Goal: Information Seeking & Learning: Learn about a topic

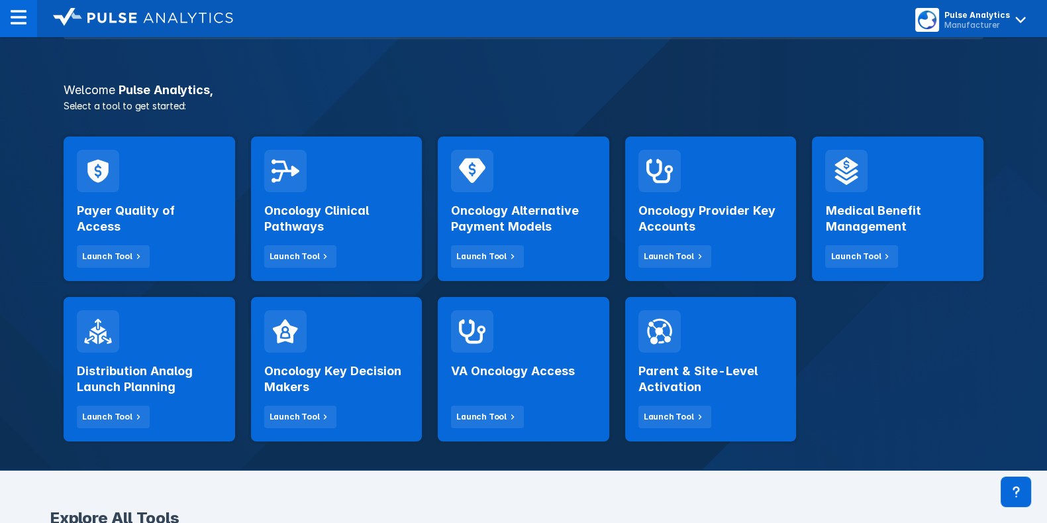
scroll to position [176, 0]
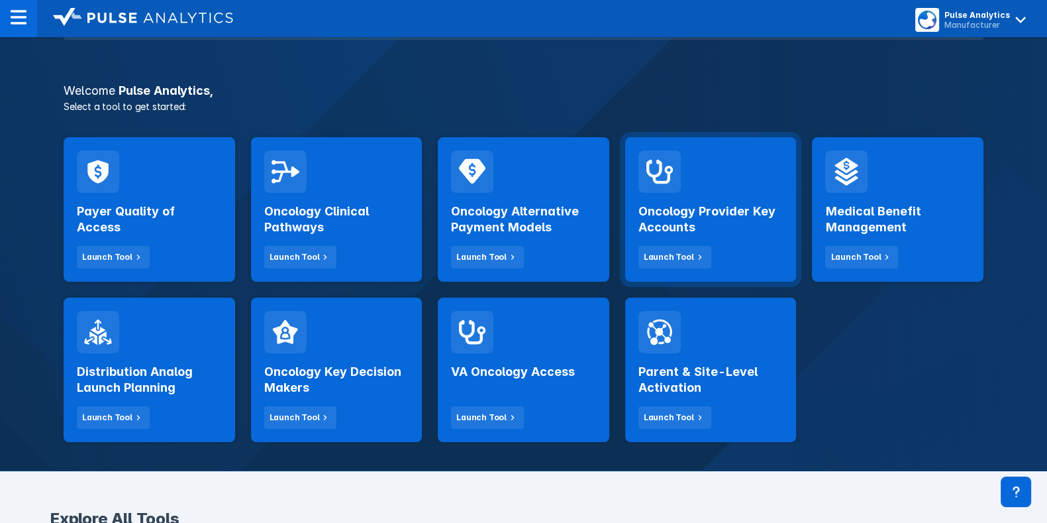
click at [738, 232] on h2 "Oncology Provider Key Accounts" at bounding box center [710, 219] width 145 height 32
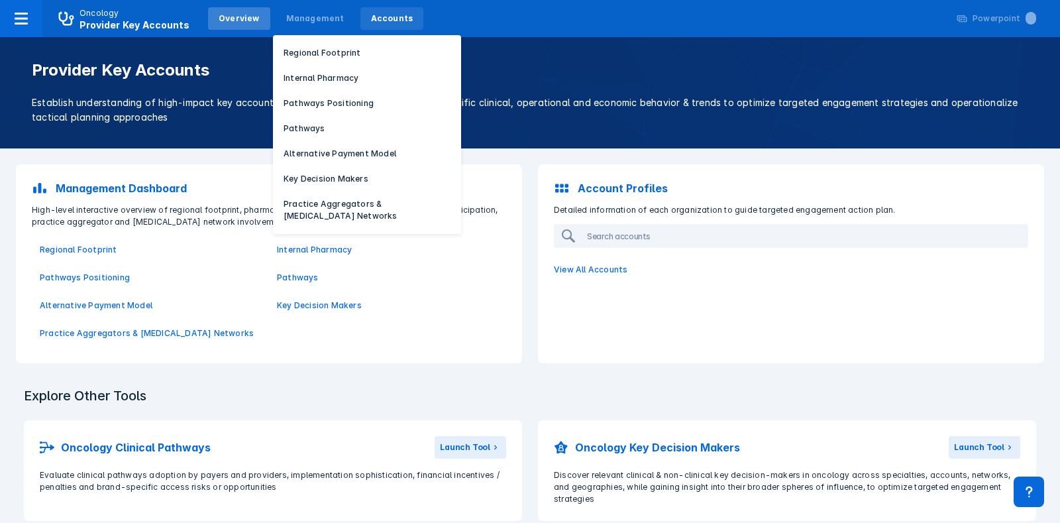
click at [377, 15] on div "Accounts" at bounding box center [392, 19] width 42 height 12
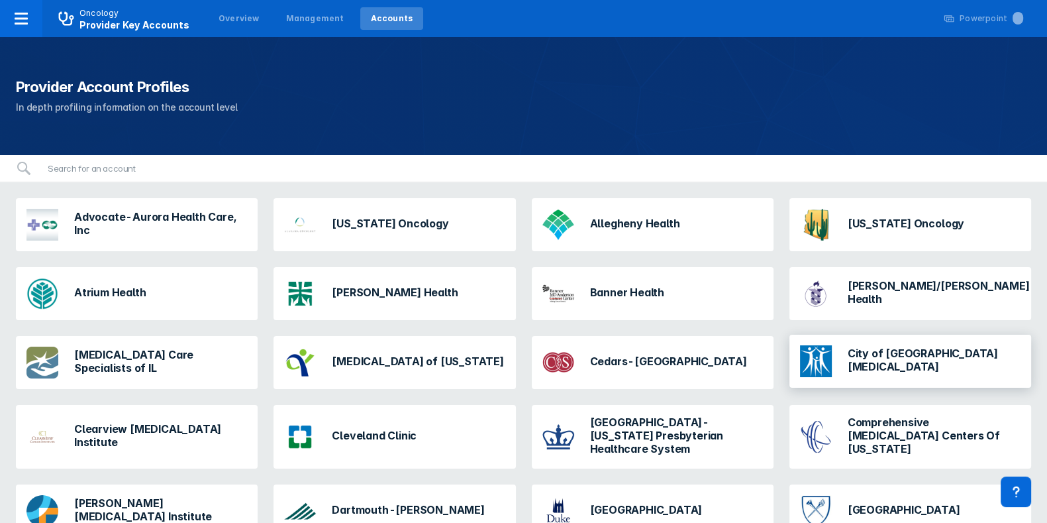
click at [910, 367] on div "City of [GEOGRAPHIC_DATA][MEDICAL_DATA]" at bounding box center [934, 360] width 173 height 29
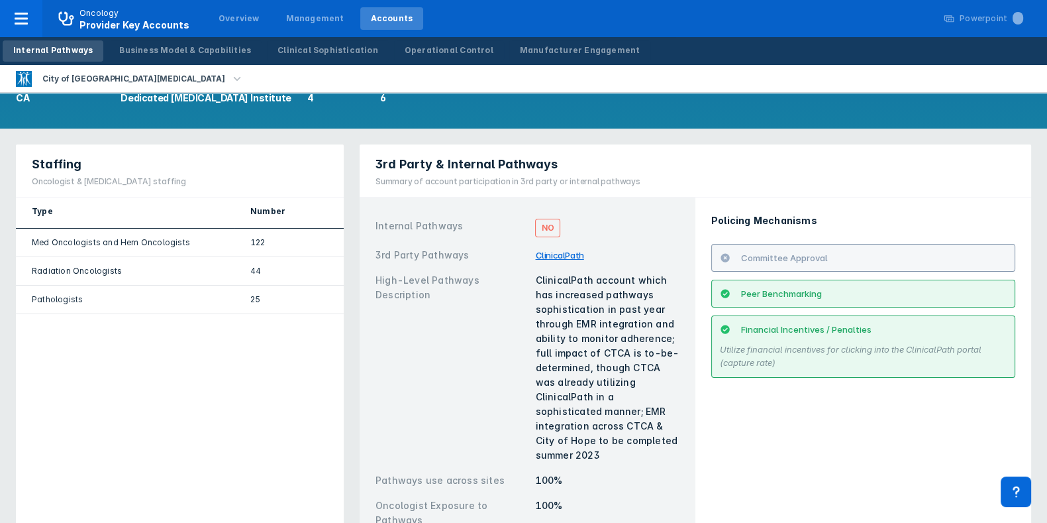
scroll to position [124, 0]
click at [76, 72] on div "City of [GEOGRAPHIC_DATA][MEDICAL_DATA]" at bounding box center [133, 79] width 193 height 19
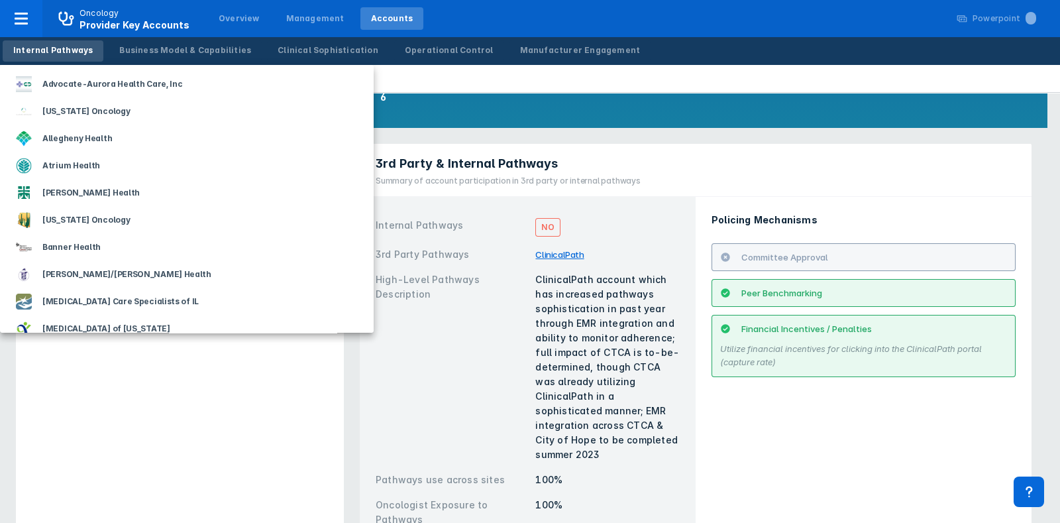
click at [97, 12] on div at bounding box center [530, 261] width 1060 height 523
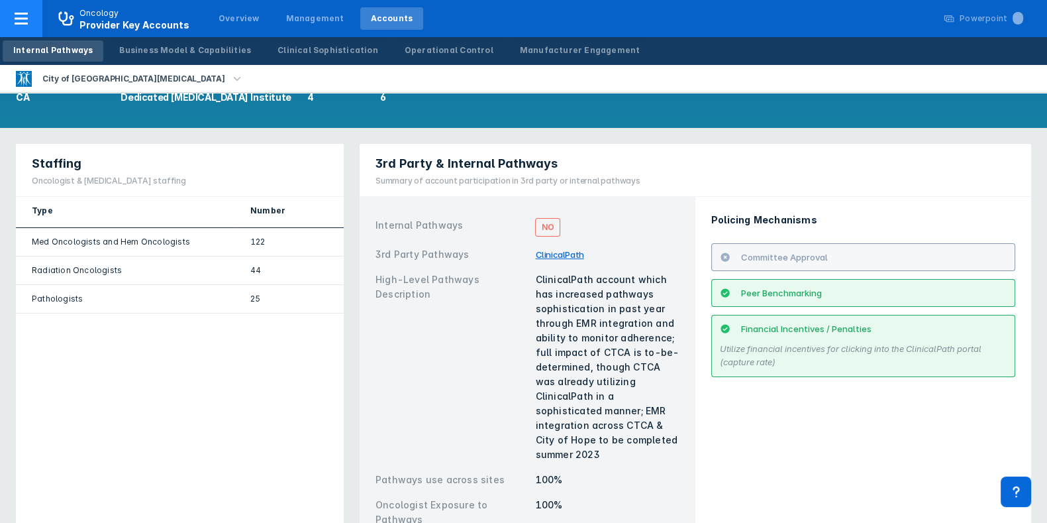
click at [20, 15] on icon at bounding box center [21, 19] width 16 height 16
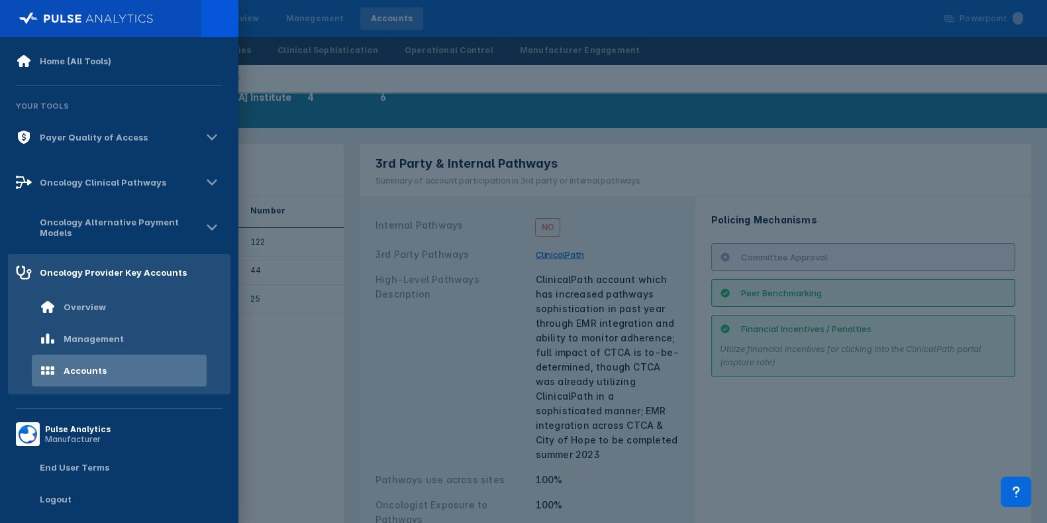
scroll to position [0, 0]
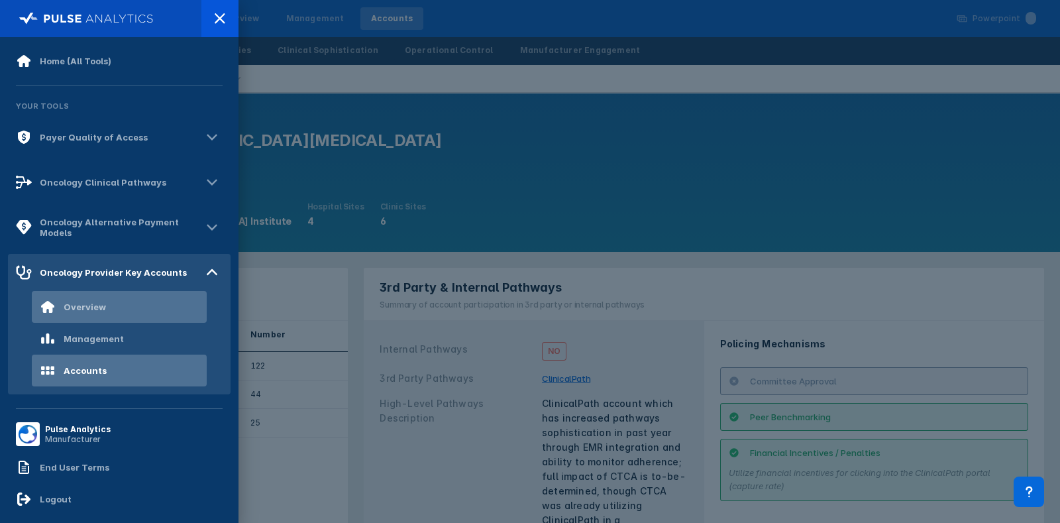
click at [111, 291] on div "Overview" at bounding box center [119, 307] width 175 height 32
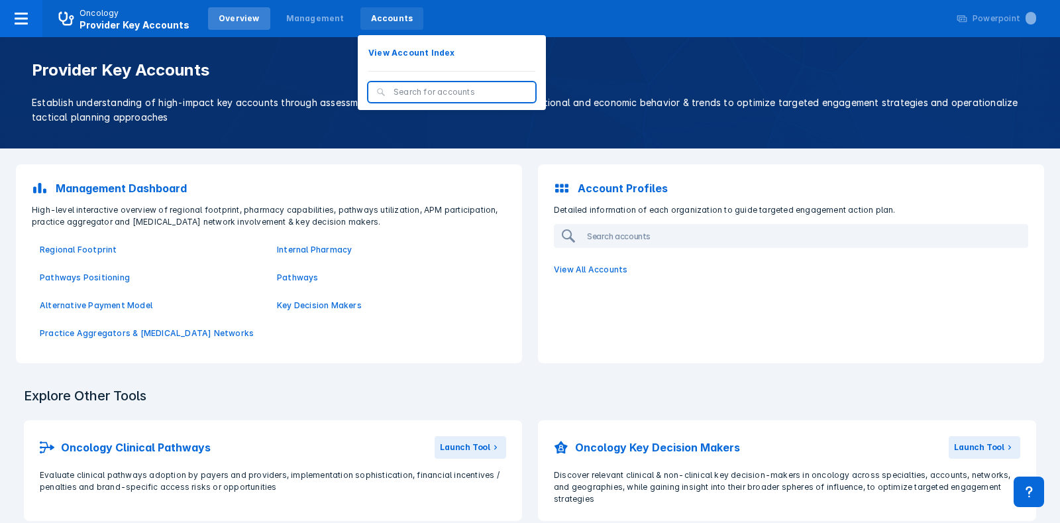
click at [391, 9] on div "Accounts" at bounding box center [392, 18] width 64 height 23
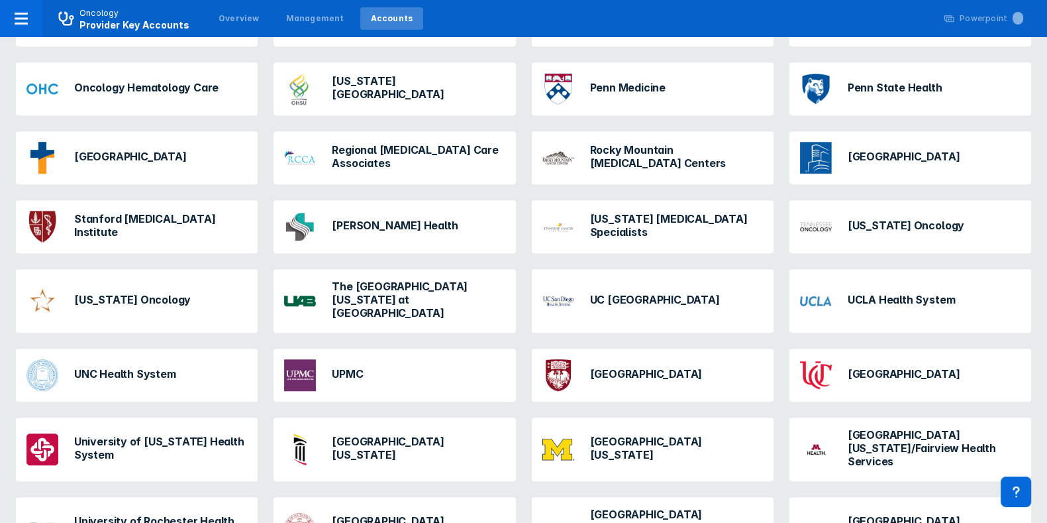
scroll to position [1052, 0]
click at [142, 291] on h3 "Texas Oncology" at bounding box center [132, 297] width 117 height 13
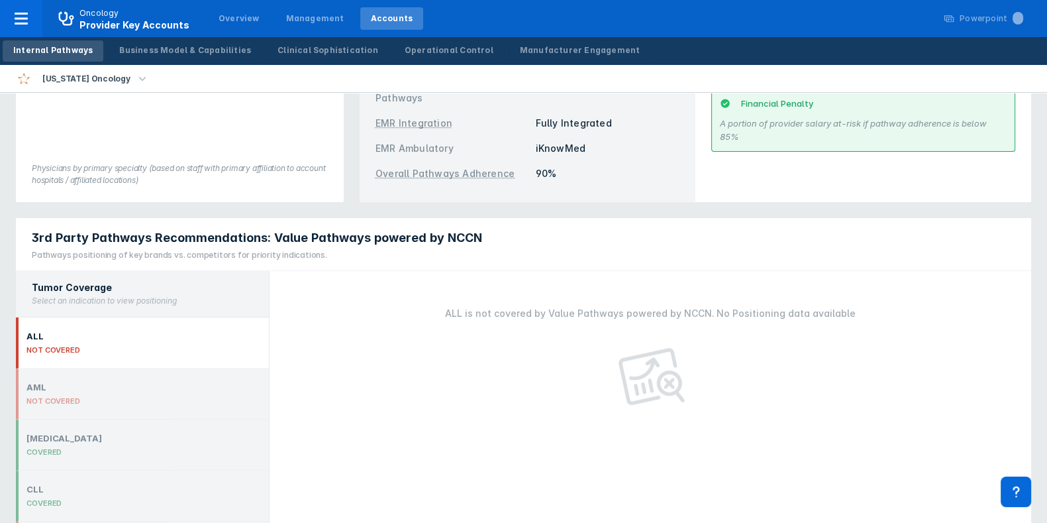
scroll to position [458, 0]
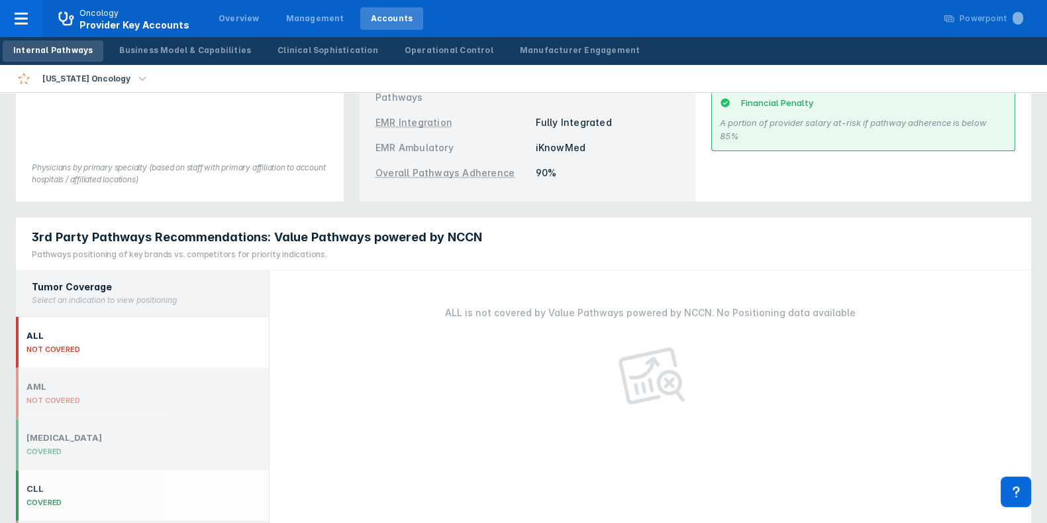
click at [168, 470] on div "CLL COVERED" at bounding box center [142, 495] width 253 height 51
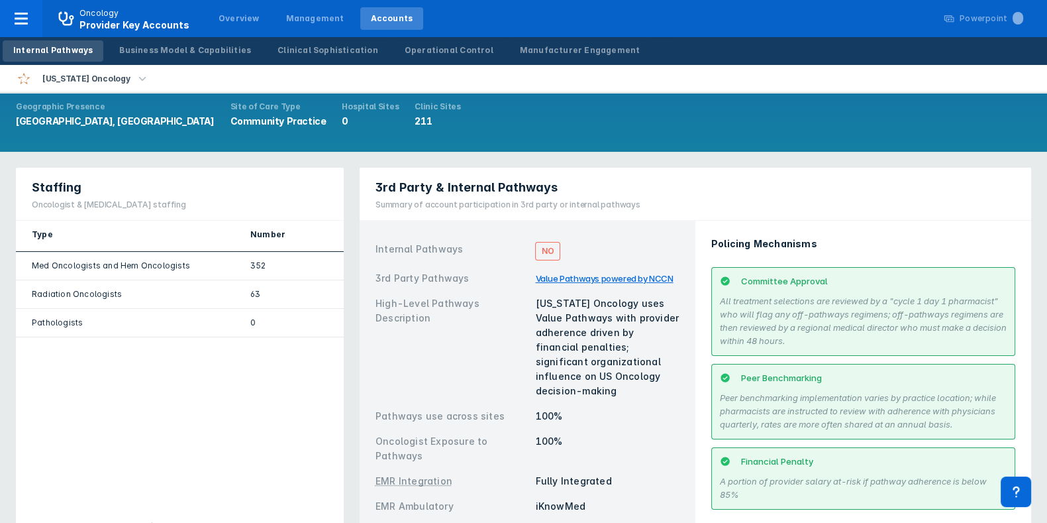
scroll to position [0, 0]
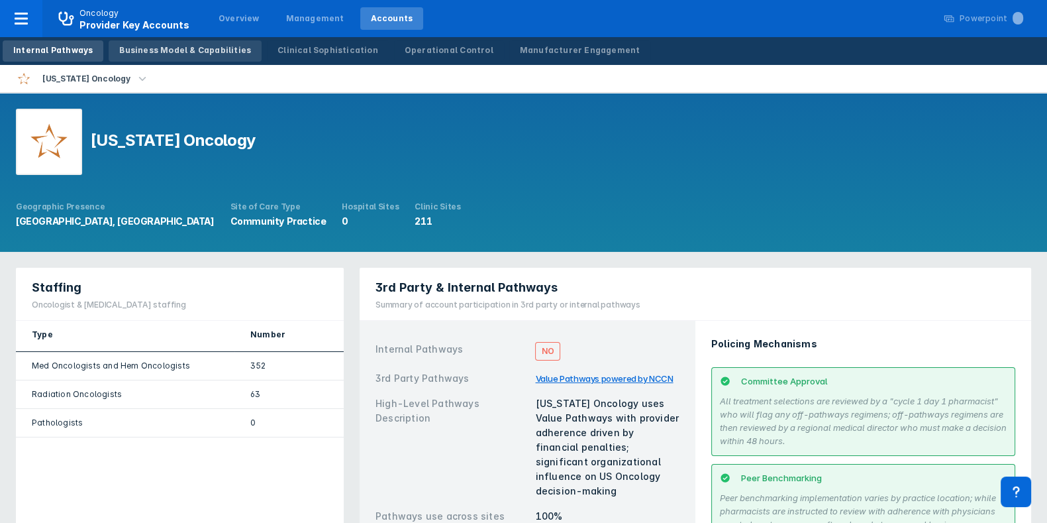
click at [185, 53] on div "Business Model & Capabilities" at bounding box center [185, 50] width 132 height 12
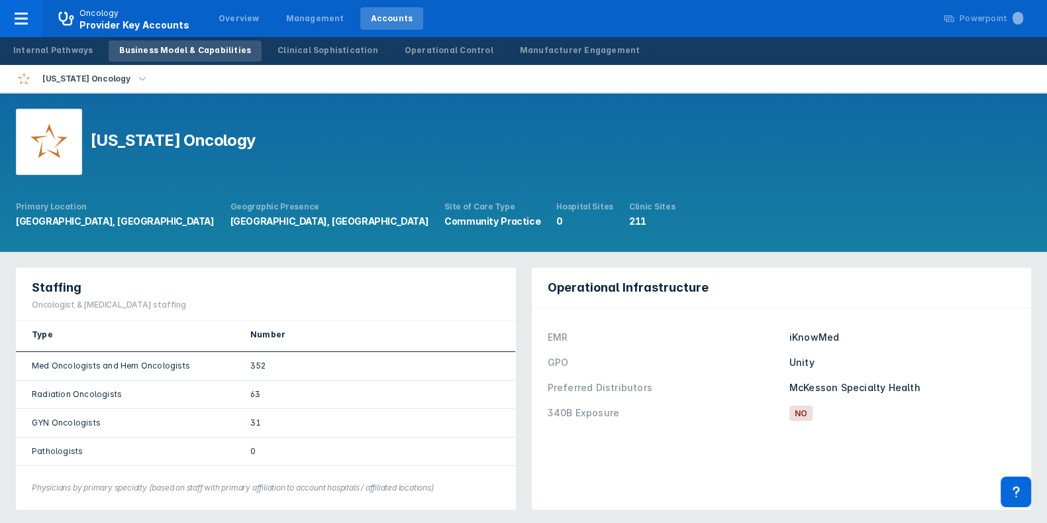
click at [305, 37] on div "Internal Pathways Business Model & Capabilities Clinical Sophistication Operati…" at bounding box center [326, 51] width 653 height 28
click at [297, 51] on div "Clinical Sophistication" at bounding box center [327, 50] width 101 height 12
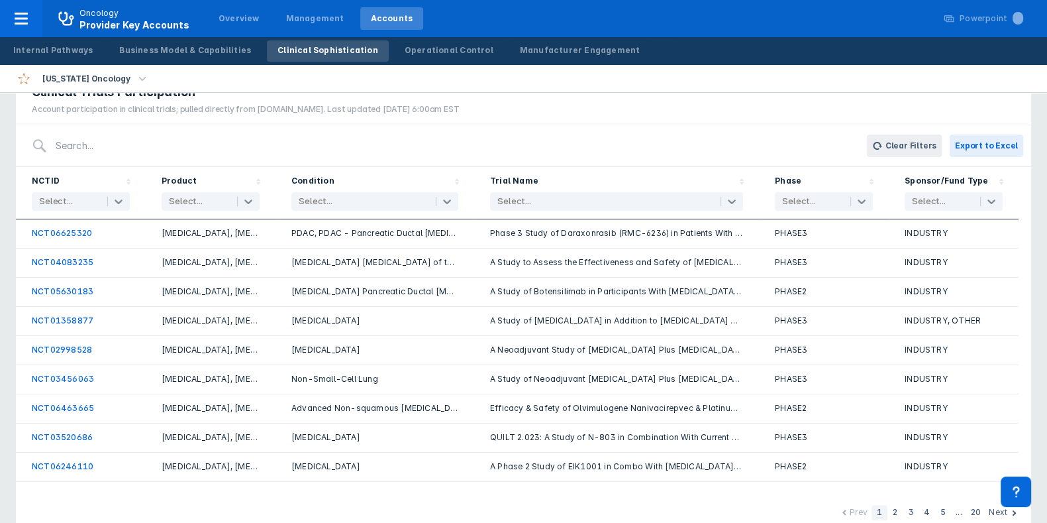
click at [179, 206] on div at bounding box center [198, 201] width 58 height 13
type input "tevimb"
type input "c"
type input "bruk"
checkbox input "true"
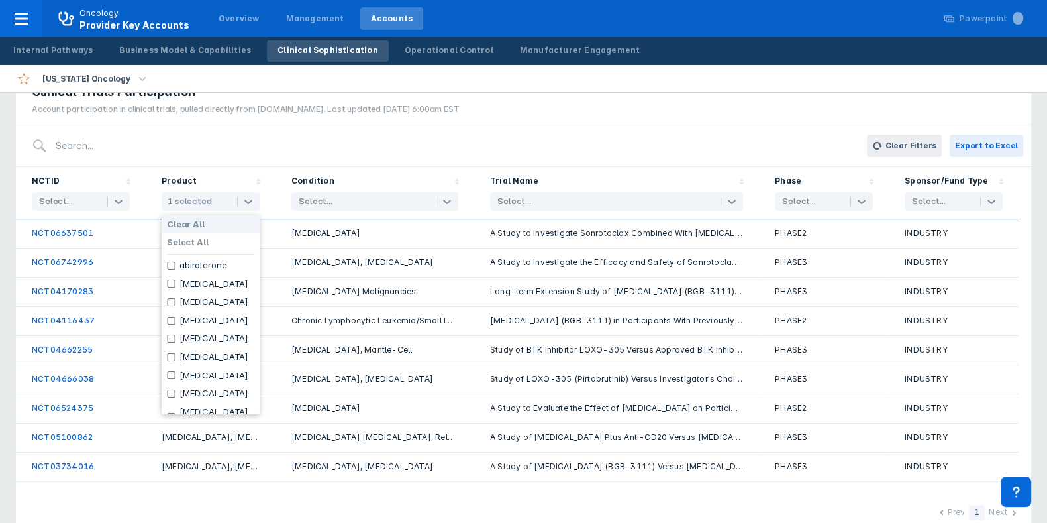
click at [3, 308] on div "Clinical Designations Institutional Designations NCI No NCCN No AACI No Communi…" at bounding box center [523, 334] width 1047 height 1130
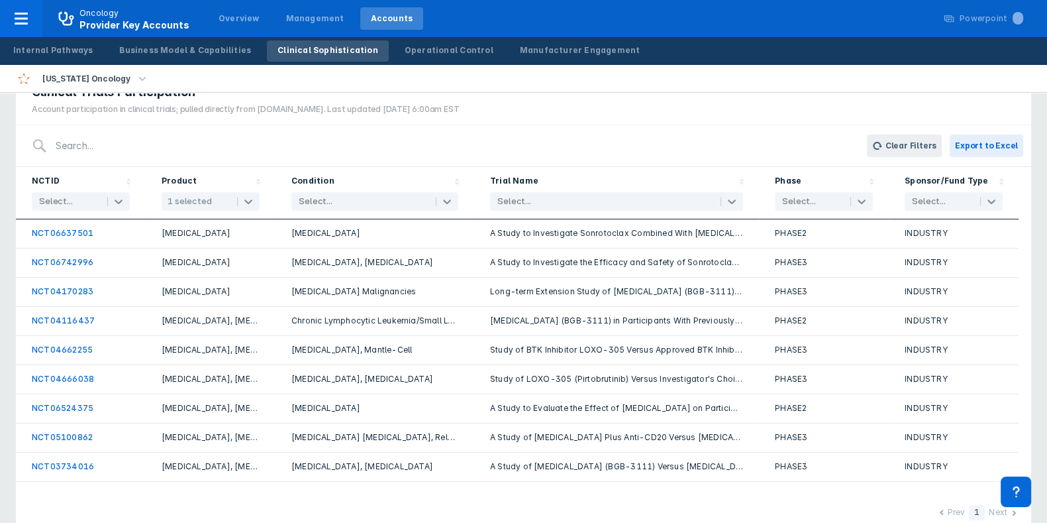
click at [228, 193] on div "1 selected" at bounding box center [197, 201] width 71 height 19
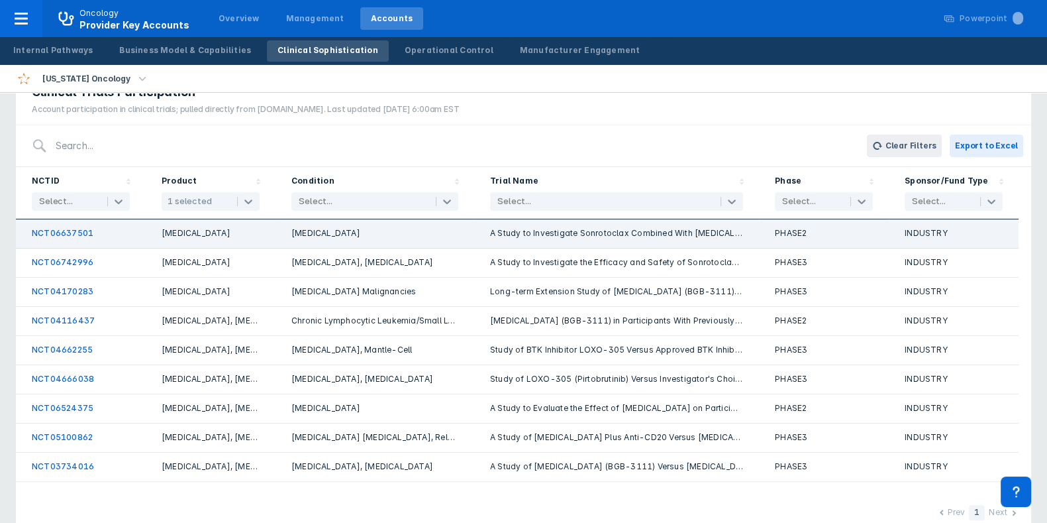
click at [63, 231] on link "NCT06637501" at bounding box center [63, 233] width 62 height 10
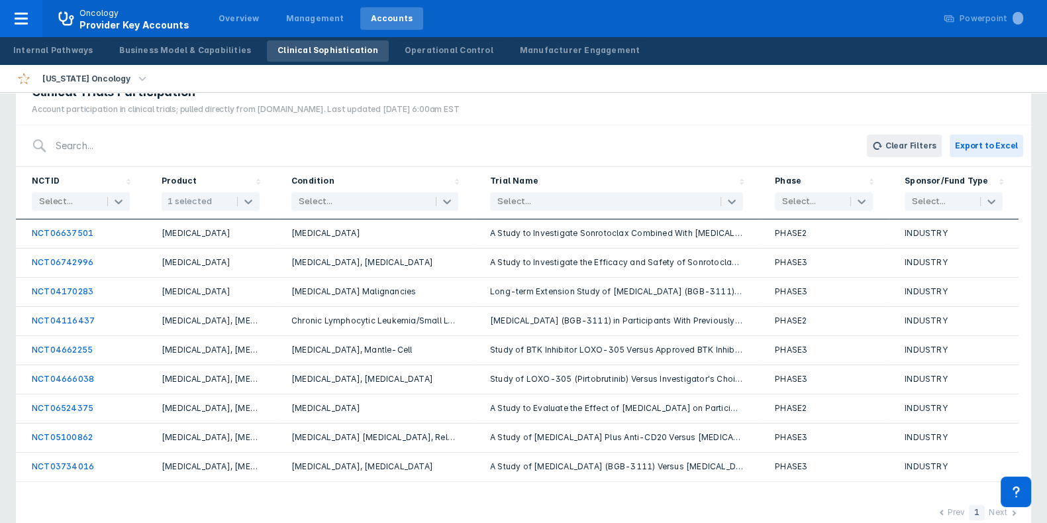
click at [199, 208] on div "1 selected" at bounding box center [197, 201] width 71 height 19
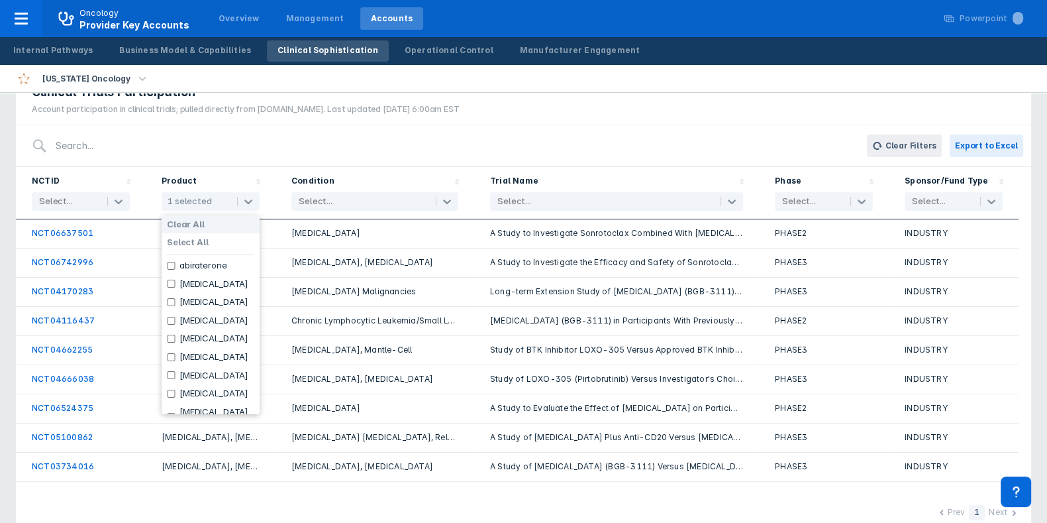
click at [189, 211] on div "Product 108 results available. Use Up and Down to choose options, press Enter t…" at bounding box center [211, 193] width 130 height 52
click at [191, 196] on div "1 selected" at bounding box center [190, 201] width 44 height 11
click at [185, 221] on label "Clear All" at bounding box center [186, 224] width 38 height 11
checkbox input "false"
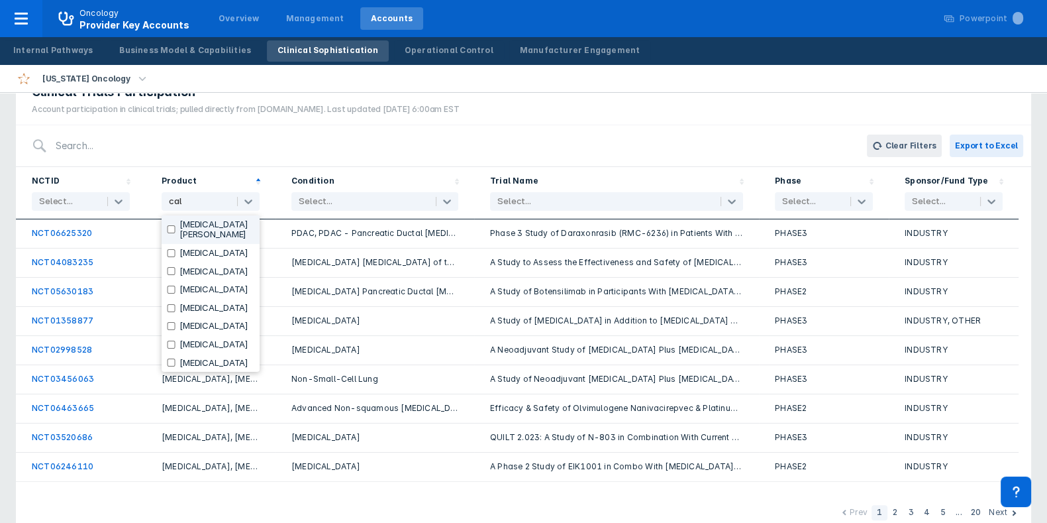
type input "calq"
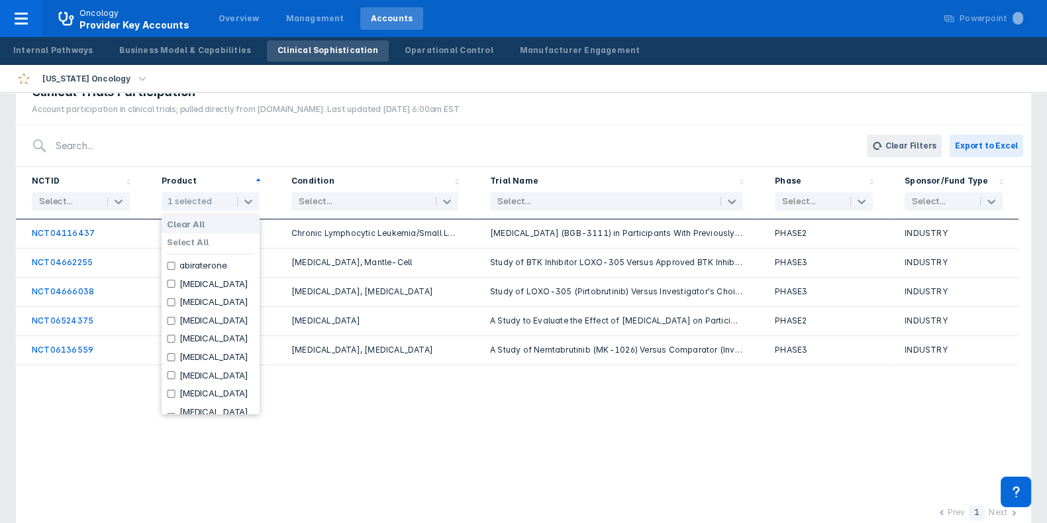
click at [185, 220] on label "Clear All" at bounding box center [186, 224] width 38 height 11
checkbox input "false"
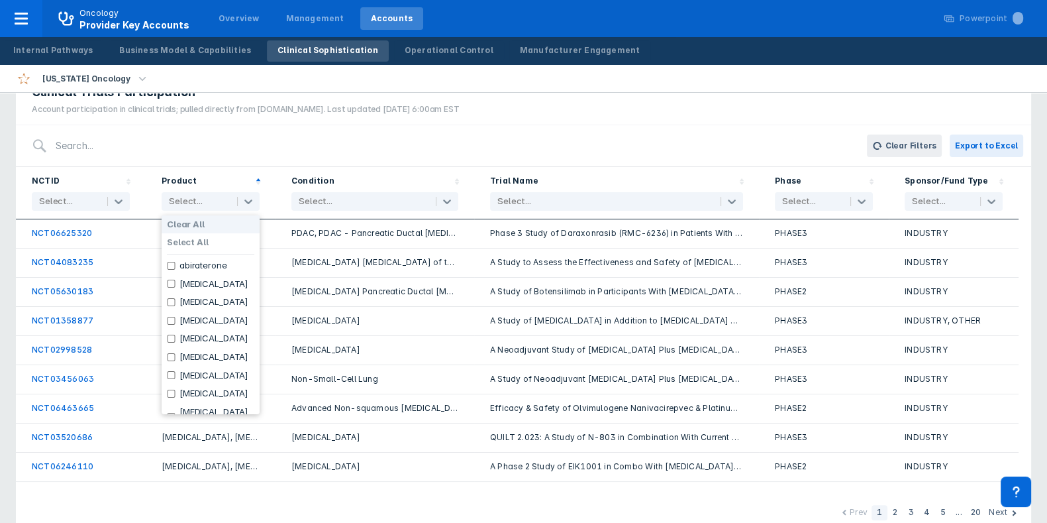
click at [325, 170] on div "Condition Select..." at bounding box center [374, 193] width 199 height 52
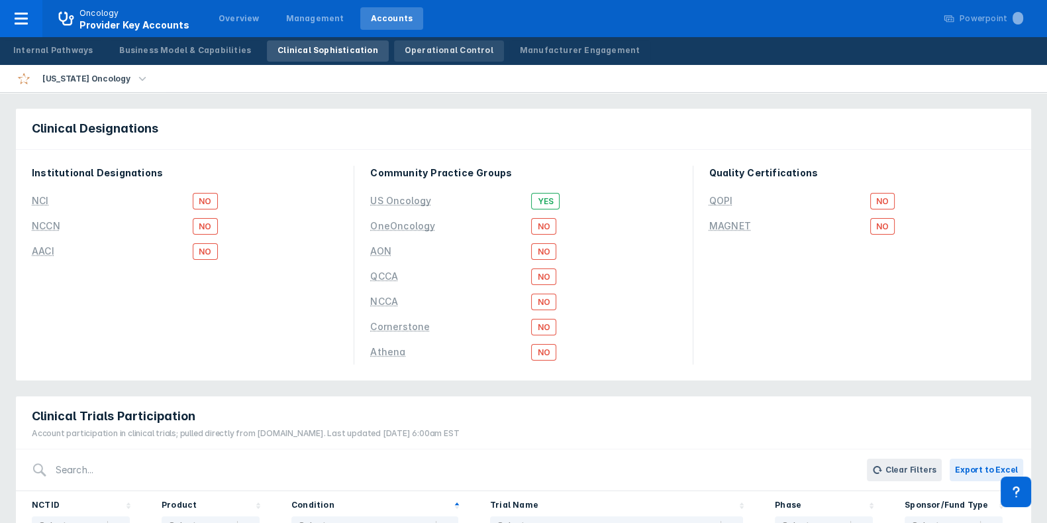
click at [416, 41] on link "Operational Control" at bounding box center [449, 50] width 110 height 21
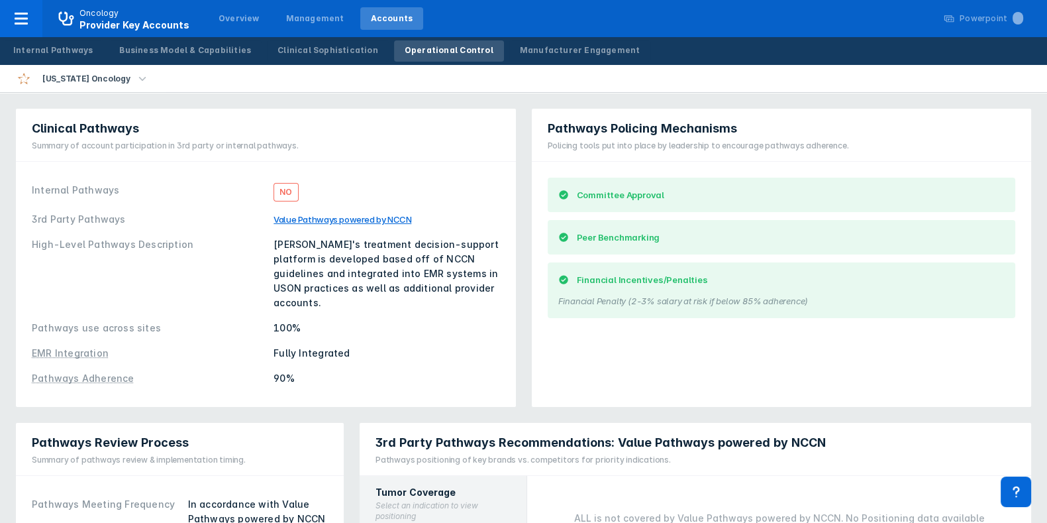
drag, startPoint x: 526, startPoint y: 79, endPoint x: 513, endPoint y: 104, distance: 28.4
click at [513, 104] on div "Internal Pathways Business Model & Capabilities Clinical Sophistication Operati…" at bounding box center [523, 448] width 1047 height 897
click at [488, 32] on nav "Oncology Provider Key Accounts Overview Management Accounts Powerpoint ..." at bounding box center [523, 18] width 1047 height 37
click at [520, 48] on div "Manufacturer Engagement" at bounding box center [580, 50] width 121 height 12
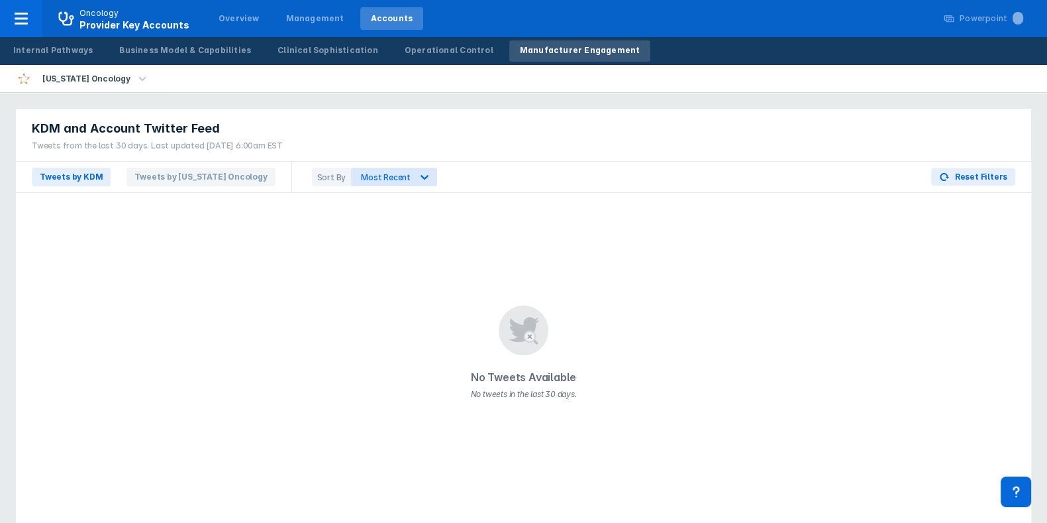
click at [312, 168] on div "Sort By" at bounding box center [332, 177] width 40 height 19
click at [72, 21] on icon at bounding box center [66, 19] width 16 height 16
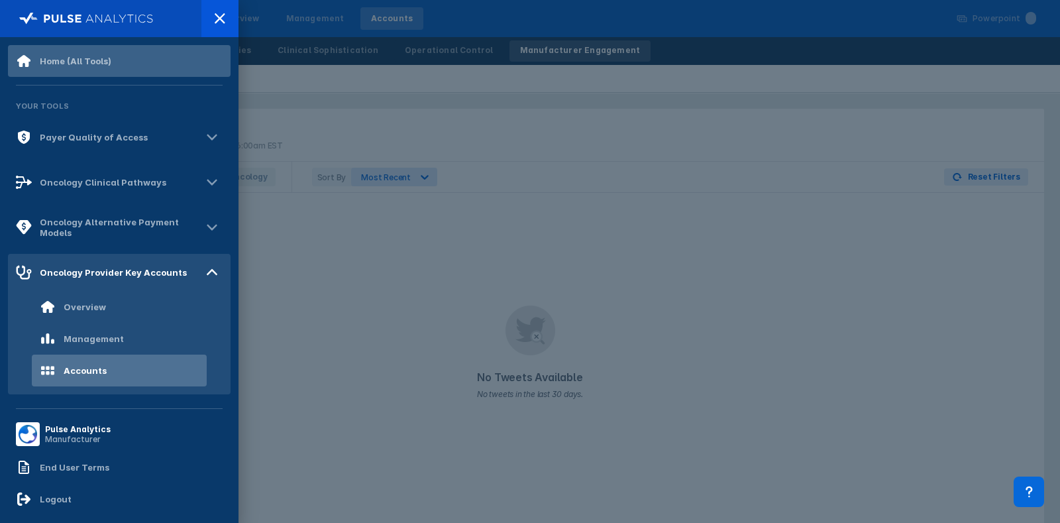
click at [69, 70] on div "Home (All Tools)" at bounding box center [119, 61] width 223 height 32
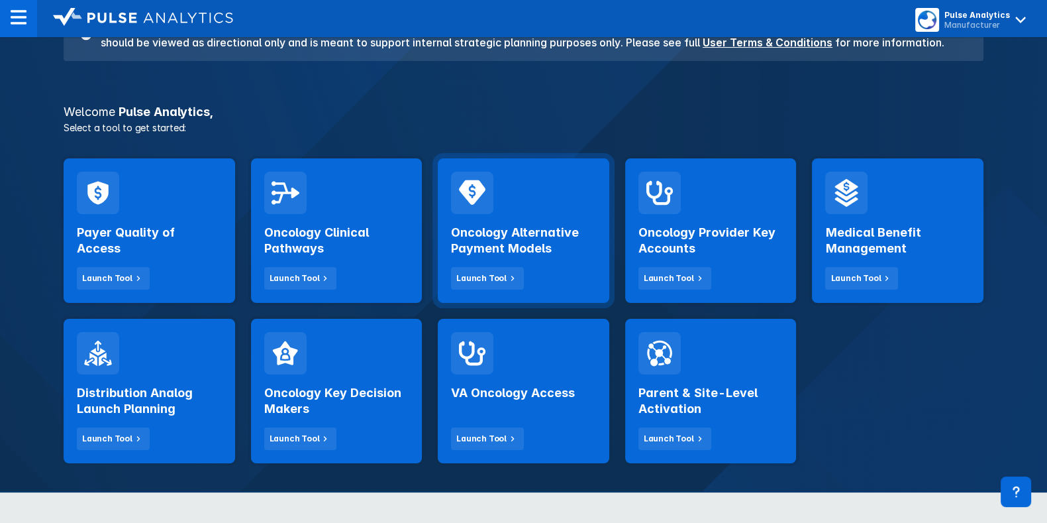
scroll to position [174, 0]
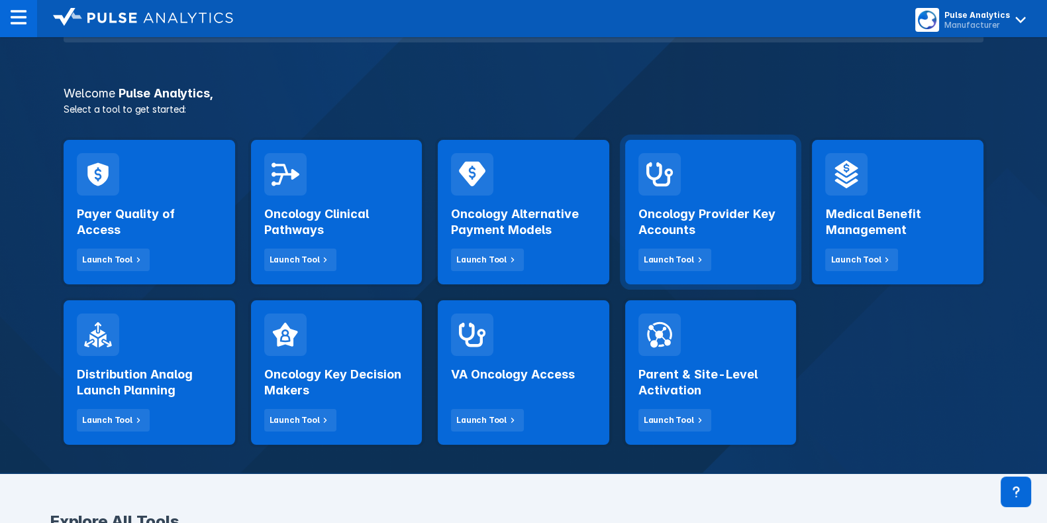
click at [743, 271] on div "Oncology Provider Key Accounts Launch Tool" at bounding box center [711, 212] width 172 height 144
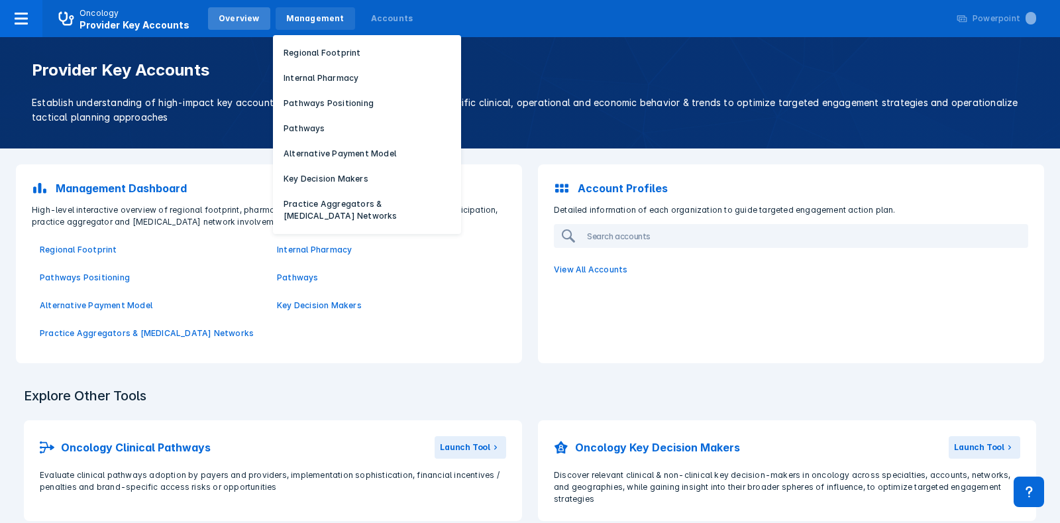
click at [286, 18] on div "Management" at bounding box center [315, 19] width 58 height 12
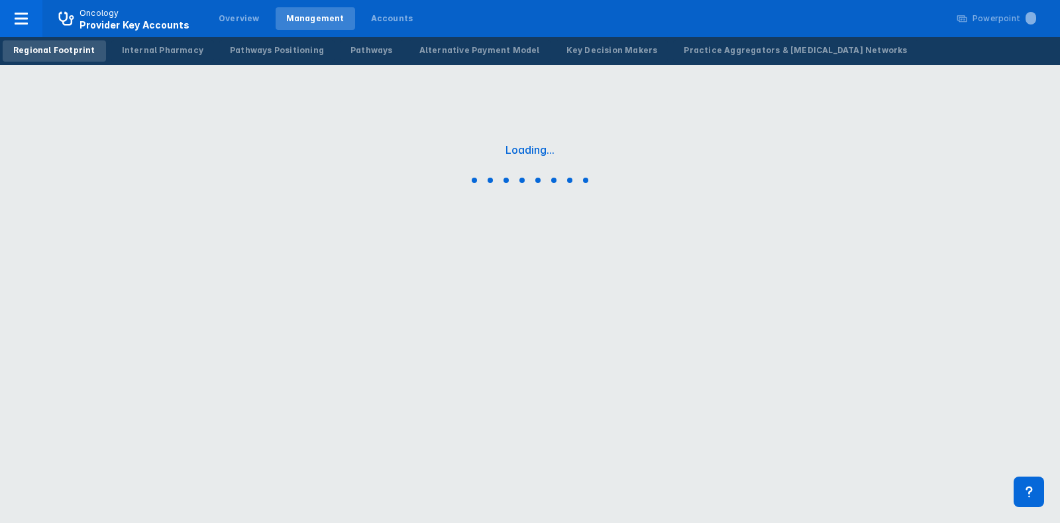
click at [556, 331] on html "Oncology Provider Key Accounts Overview Management Accounts Powerpoint ... Regi…" at bounding box center [530, 165] width 1060 height 331
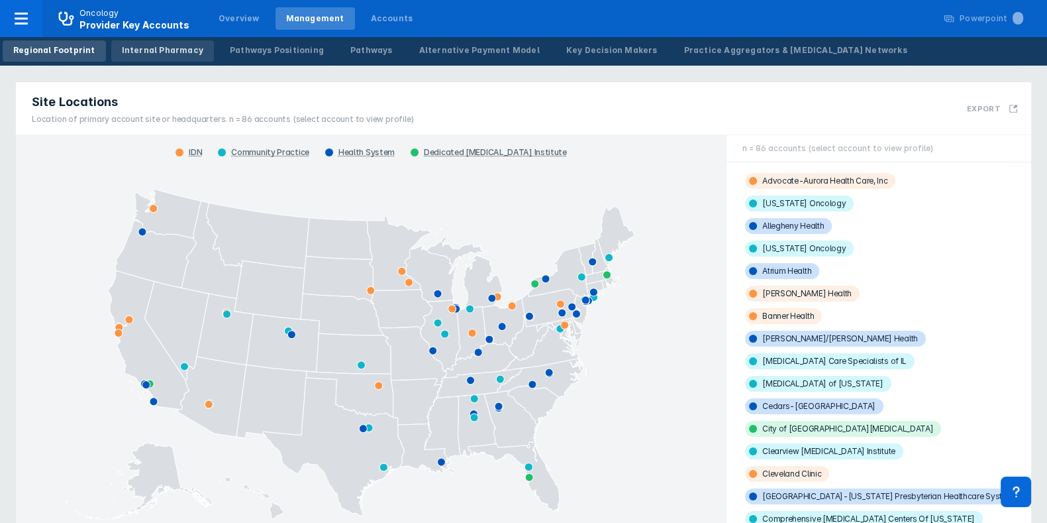
click at [174, 61] on link "Internal Pharmacy" at bounding box center [162, 50] width 103 height 21
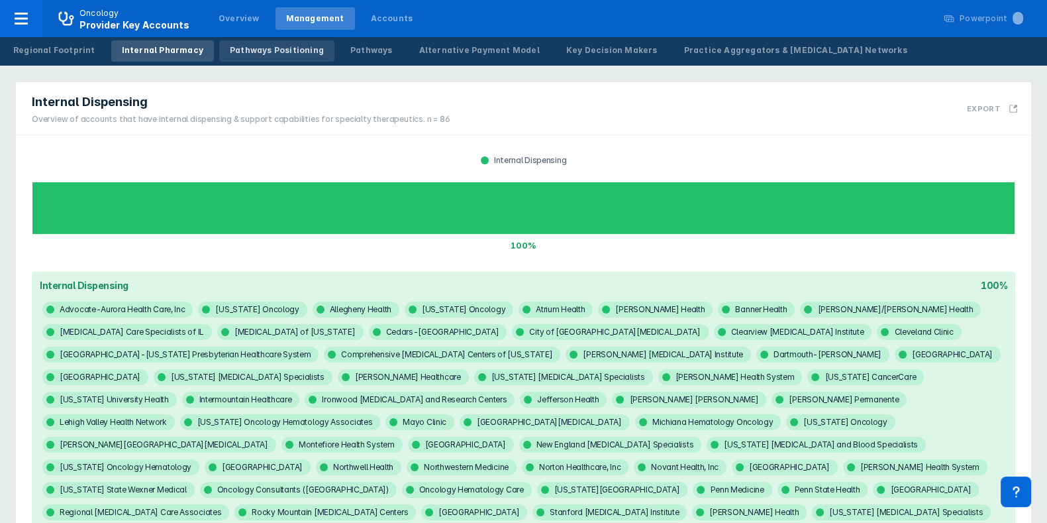
click at [241, 50] on div "Pathways Positioning" at bounding box center [277, 50] width 94 height 12
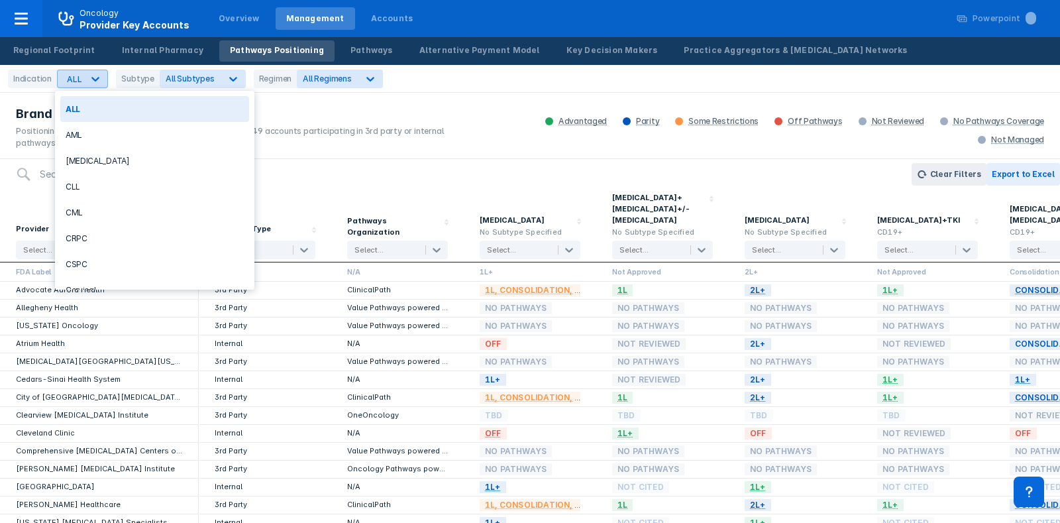
click at [83, 82] on div at bounding box center [95, 79] width 24 height 24
click at [99, 184] on div "CLL" at bounding box center [154, 187] width 189 height 26
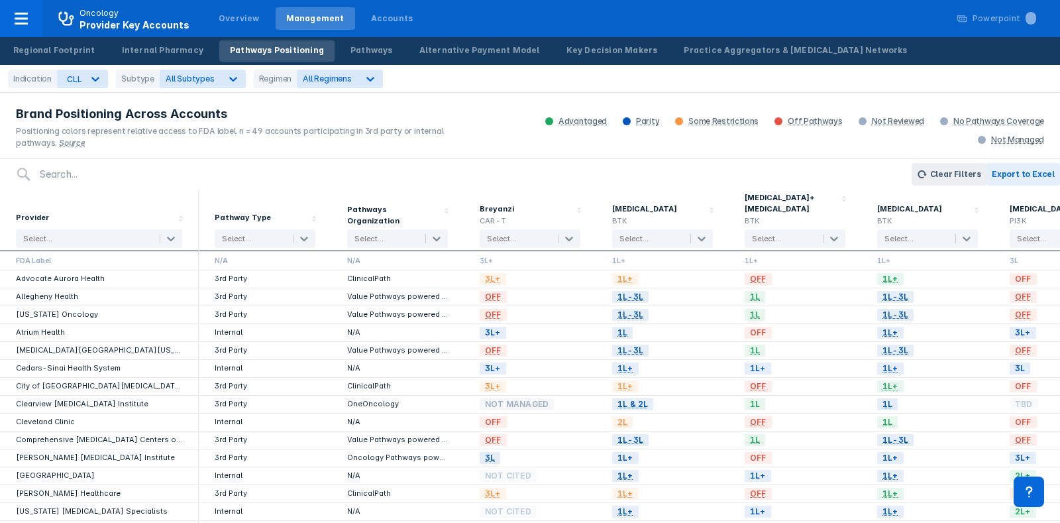
click at [191, 91] on div "Indication option CLL, selected. CLL Subtype All Subtypes Regimen All Regimens" at bounding box center [530, 79] width 1060 height 28
click at [191, 91] on div "Indication CLL Subtype All Subtypes Regimen All Regimens" at bounding box center [530, 79] width 1060 height 28
click at [177, 71] on div "All Subtypes" at bounding box center [203, 79] width 86 height 19
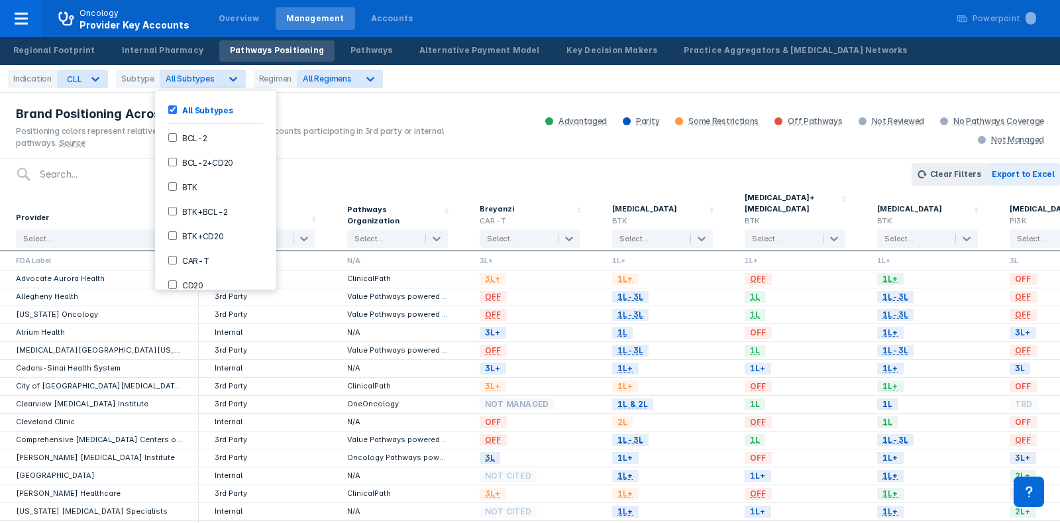
click at [208, 88] on div "Indication CLL Subtype 11 results available. Use Up and Down to choose options,…" at bounding box center [530, 79] width 1060 height 28
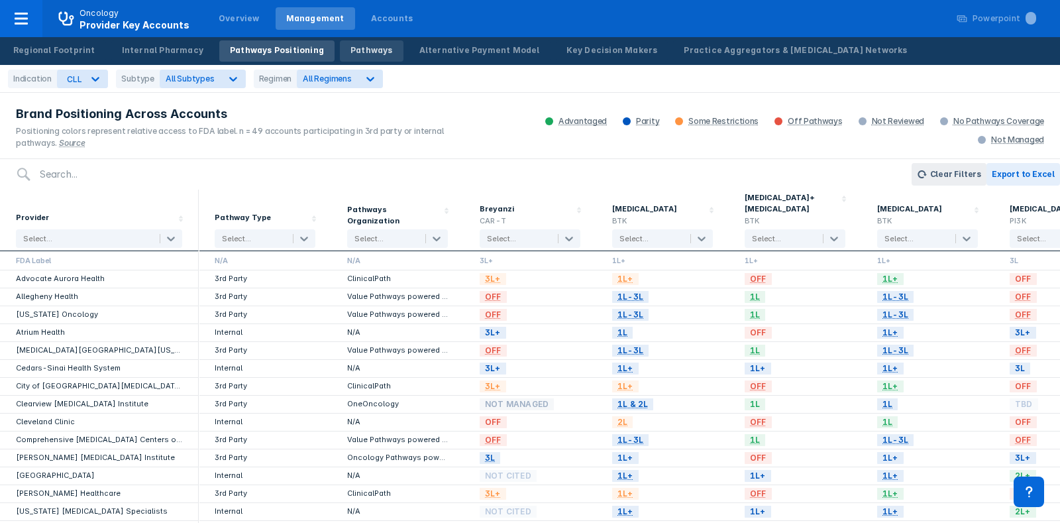
click at [340, 58] on link "Pathways" at bounding box center [372, 50] width 64 height 21
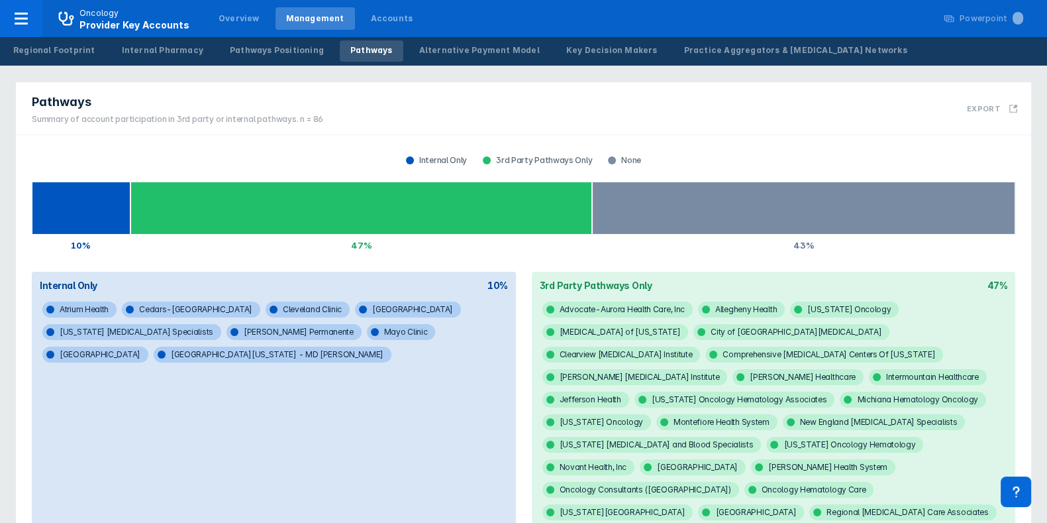
click at [340, 58] on link "Pathways" at bounding box center [372, 50] width 64 height 21
click at [434, 59] on link "Alternative Payment Model" at bounding box center [480, 50] width 142 height 21
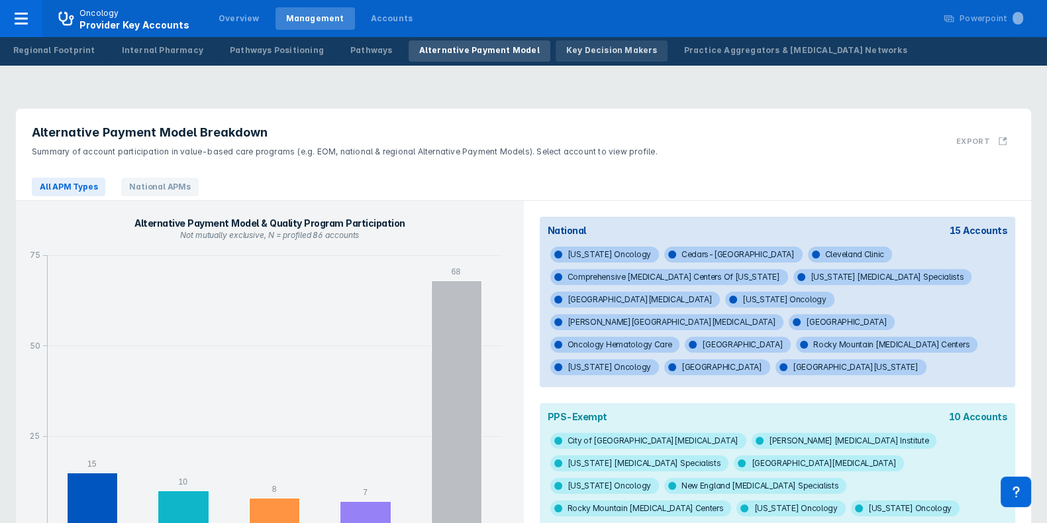
click at [566, 48] on div "Key Decision Makers" at bounding box center [611, 50] width 91 height 12
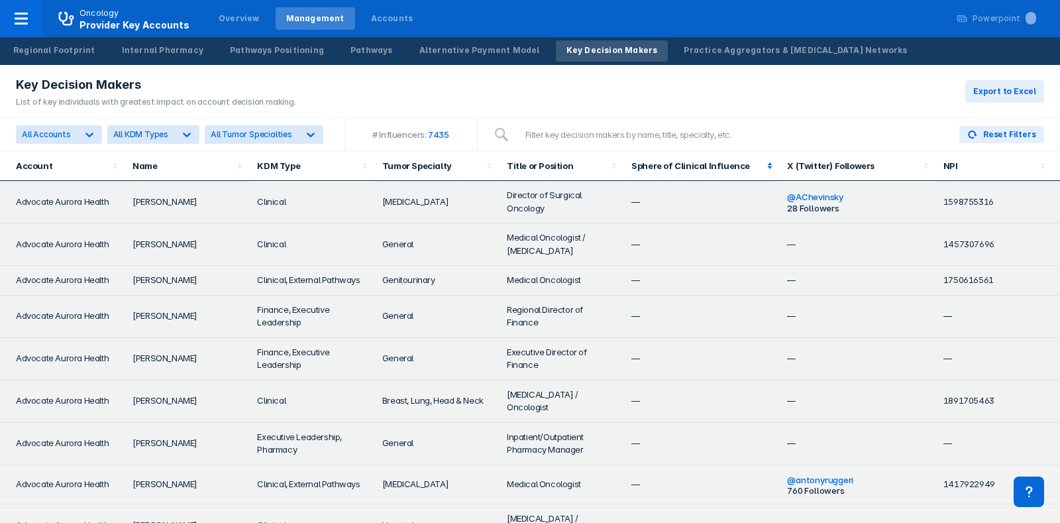
click at [763, 167] on icon at bounding box center [769, 165] width 13 height 13
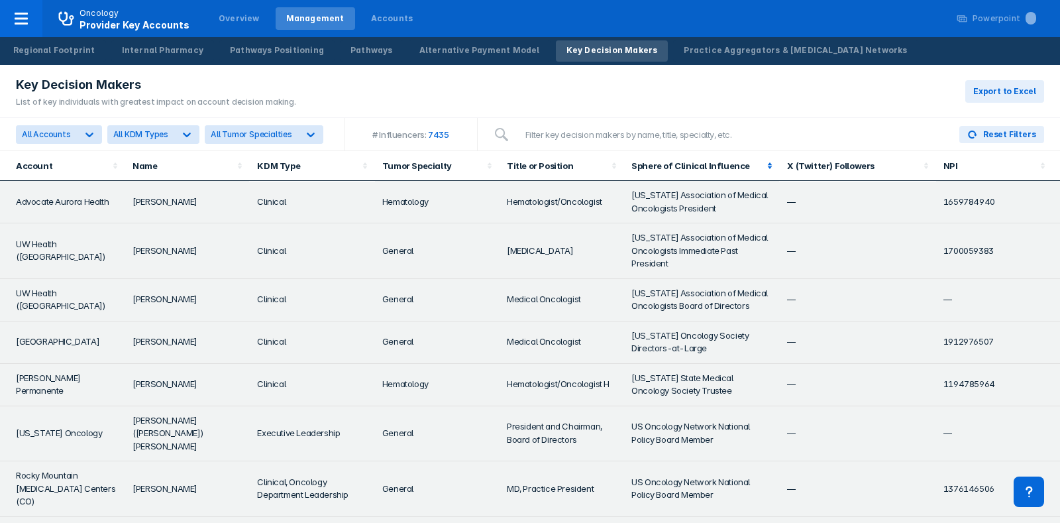
click at [763, 167] on icon at bounding box center [769, 165] width 13 height 13
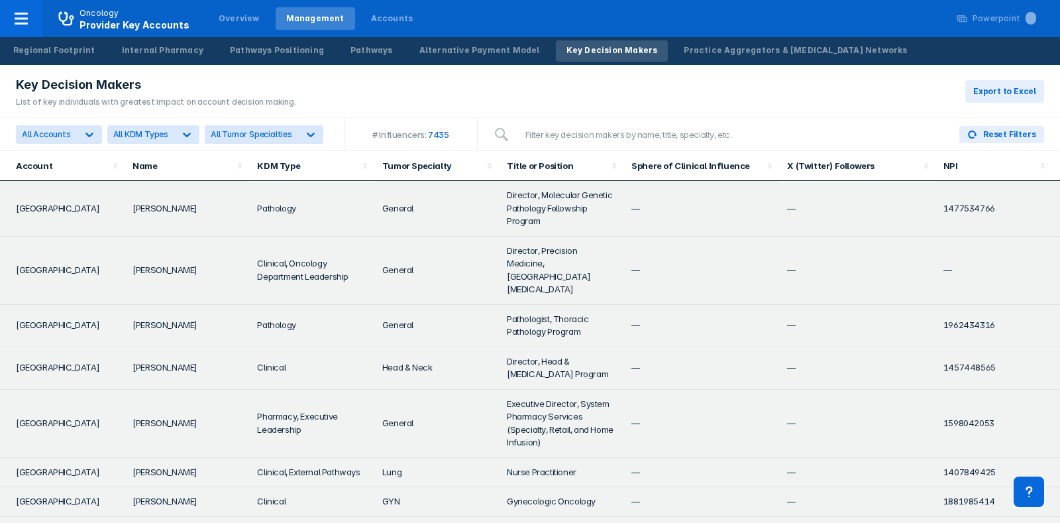
click at [42, 175] on th "Account" at bounding box center [62, 166] width 125 height 30
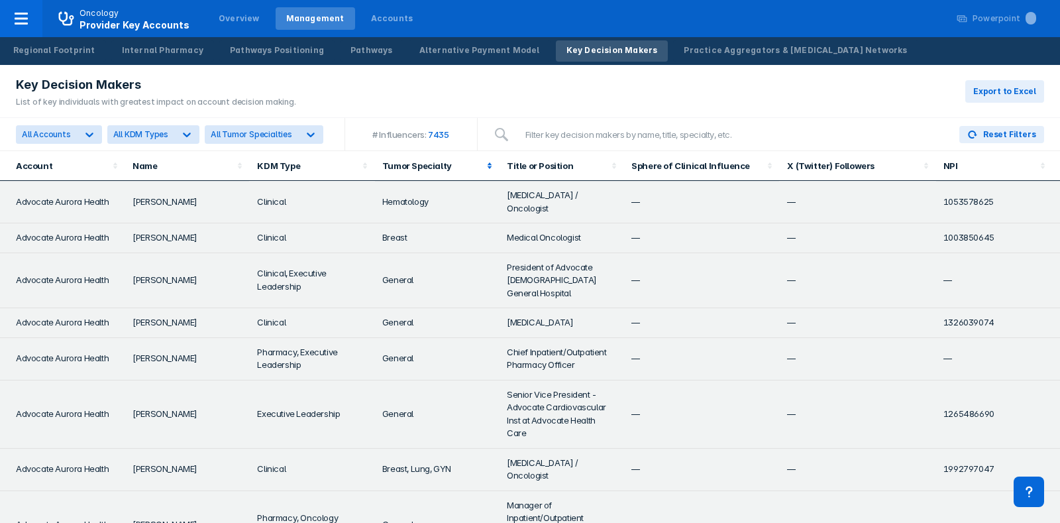
click at [434, 170] on div "Tumor Specialty" at bounding box center [432, 165] width 101 height 11
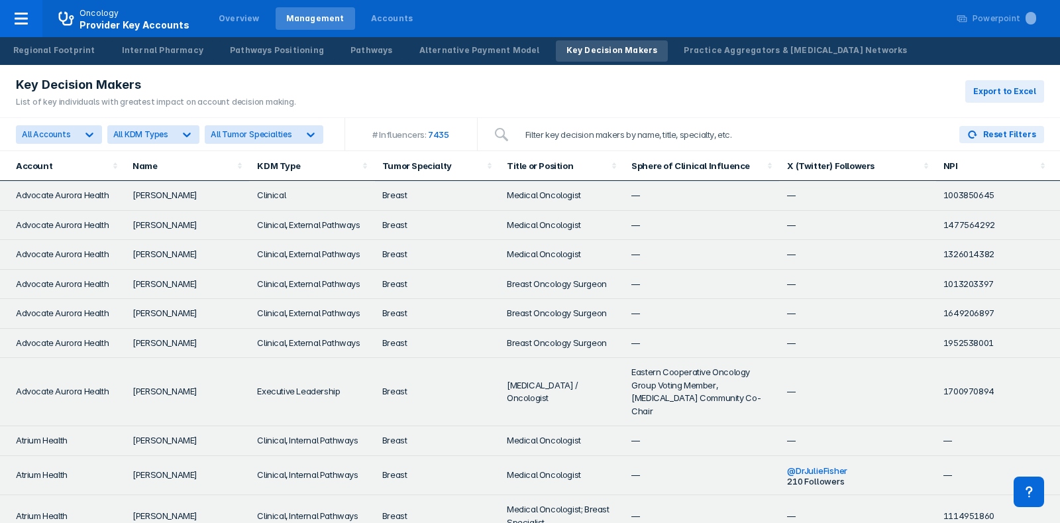
click at [566, 123] on input "search" at bounding box center [730, 134] width 426 height 26
type input "cll"
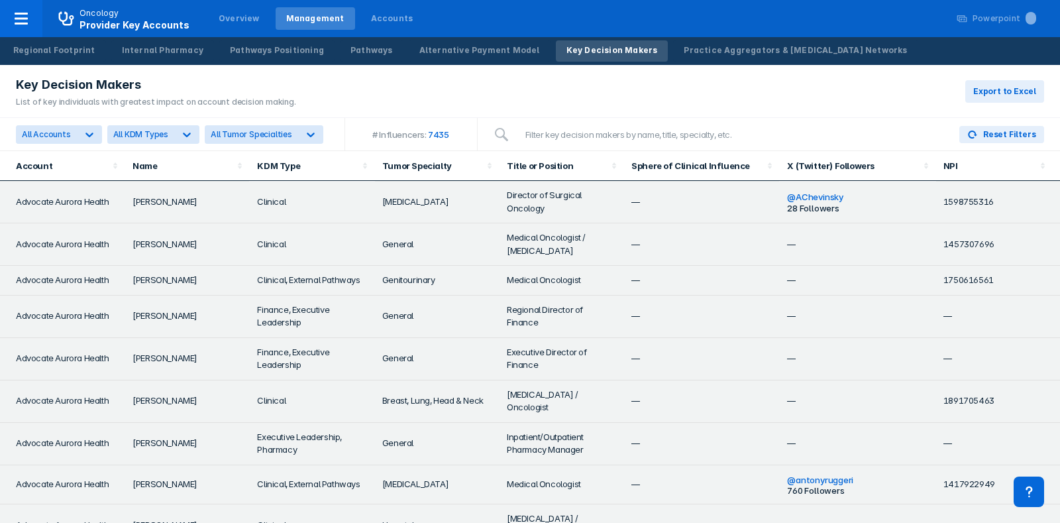
click at [662, 66] on div "Key Decision Makers List of key individuals with greatest impact on account dec…" at bounding box center [530, 91] width 1060 height 53
click at [656, 36] on nav "Oncology Provider Key Accounts Overview Management Accounts Powerpoint ..." at bounding box center [530, 18] width 1060 height 37
click at [683, 54] on div "Practice Aggregators & Cancer Networks" at bounding box center [794, 50] width 223 height 12
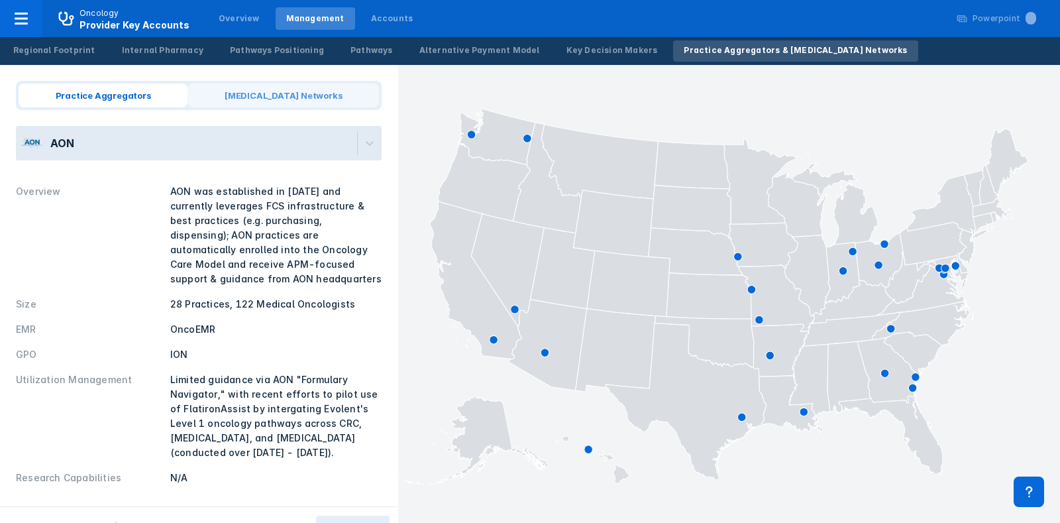
click at [253, 87] on span "Cancer Networks" at bounding box center [282, 95] width 191 height 24
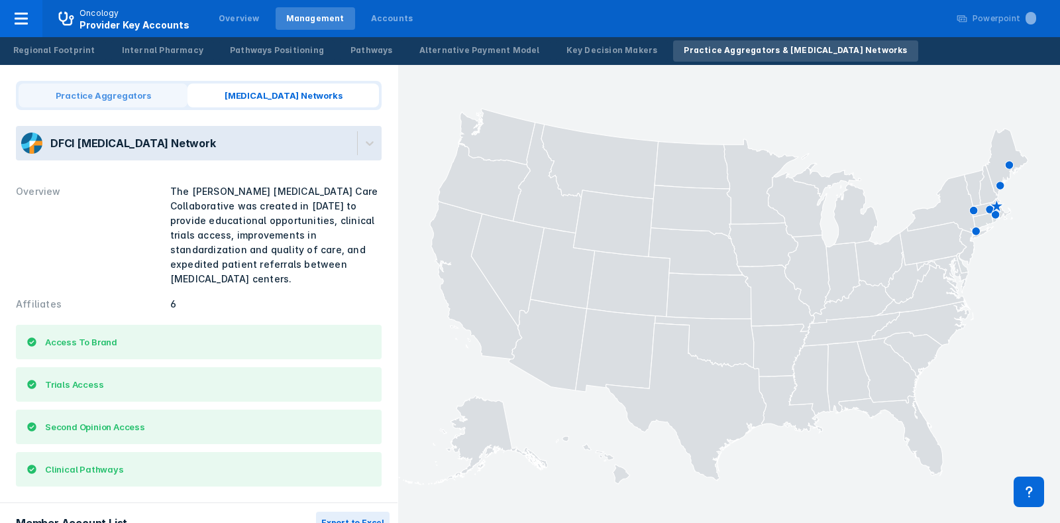
click at [125, 83] on span "Practice Aggregators" at bounding box center [103, 95] width 169 height 24
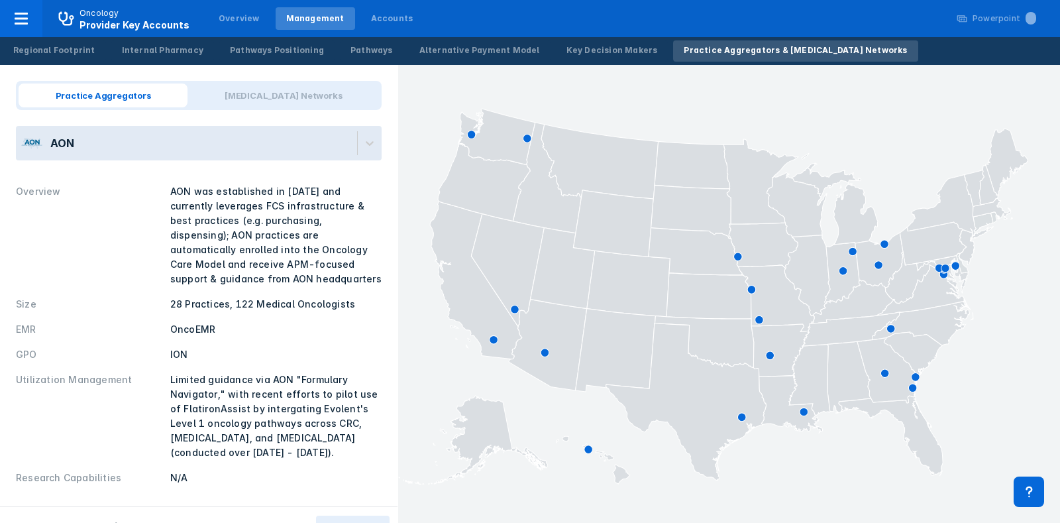
click at [292, 151] on div "AON" at bounding box center [186, 143] width 341 height 34
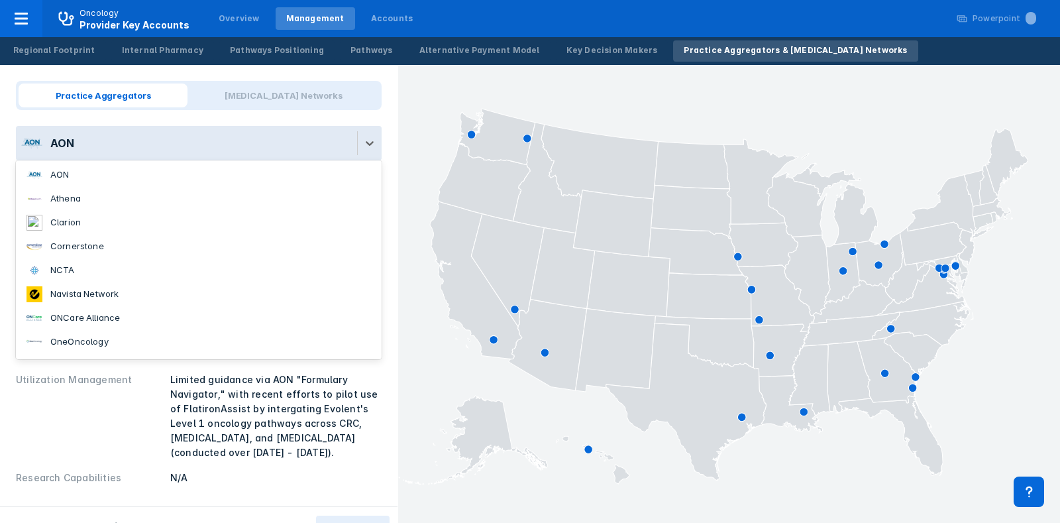
click at [167, 226] on li "Clarion" at bounding box center [199, 223] width 366 height 24
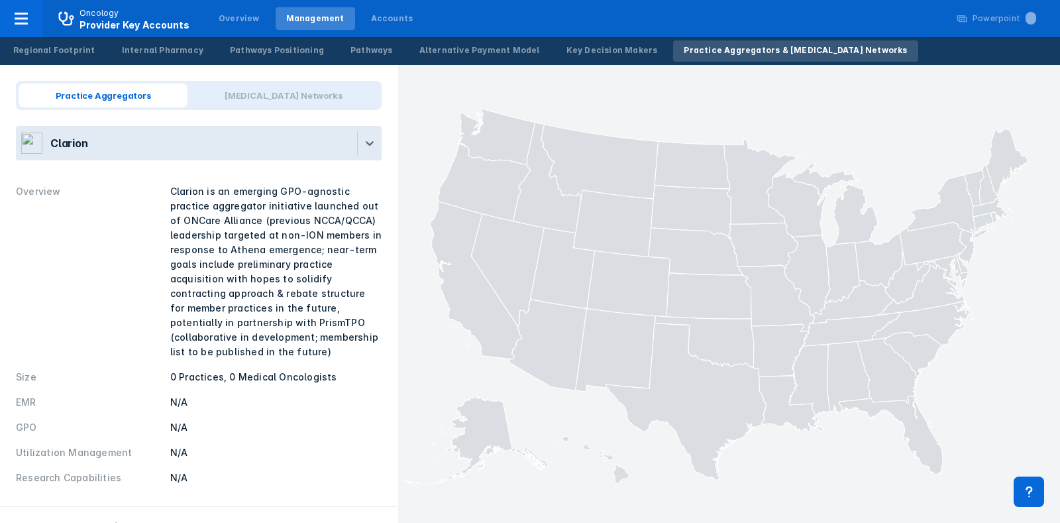
click at [164, 150] on div "Clarion" at bounding box center [186, 143] width 341 height 34
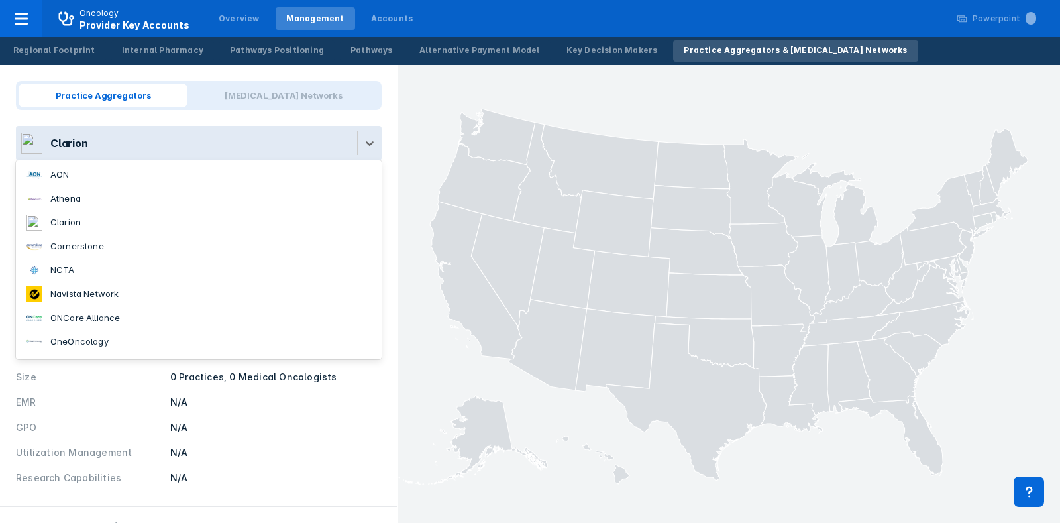
click at [148, 174] on li "AON" at bounding box center [199, 175] width 366 height 24
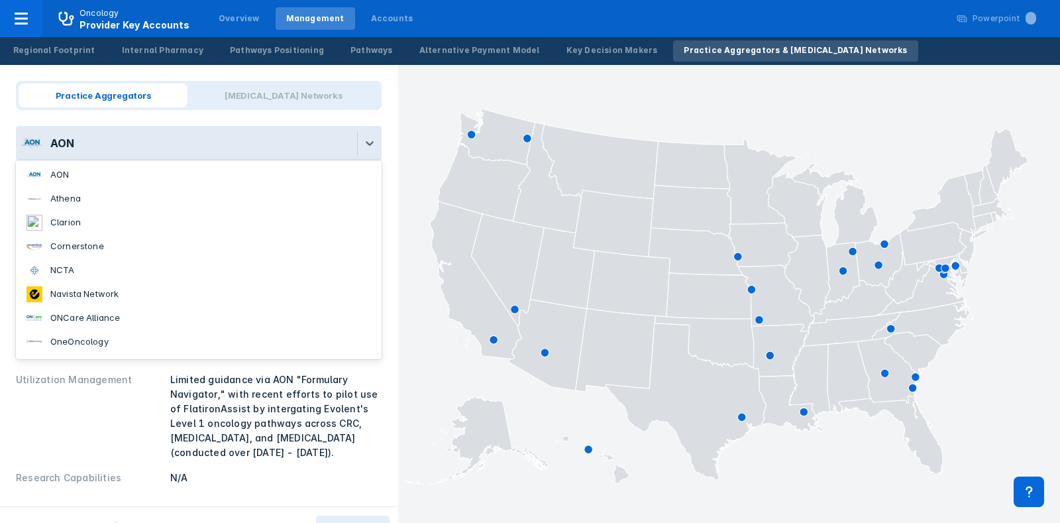
click at [166, 156] on div "AON" at bounding box center [186, 143] width 341 height 34
click at [153, 195] on li "Athena" at bounding box center [199, 199] width 366 height 24
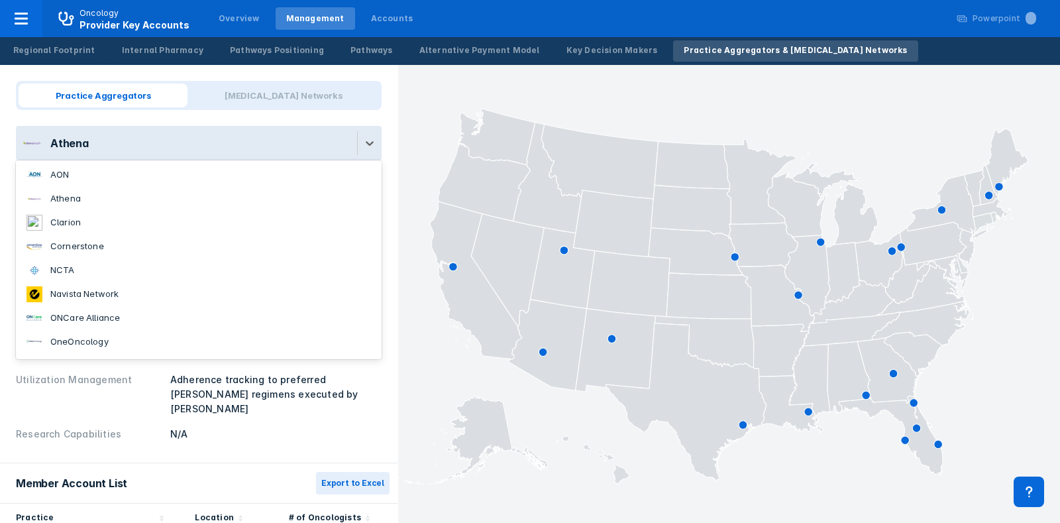
click at [194, 156] on div "Athena" at bounding box center [186, 143] width 341 height 34
click at [187, 174] on li "AON" at bounding box center [199, 175] width 366 height 24
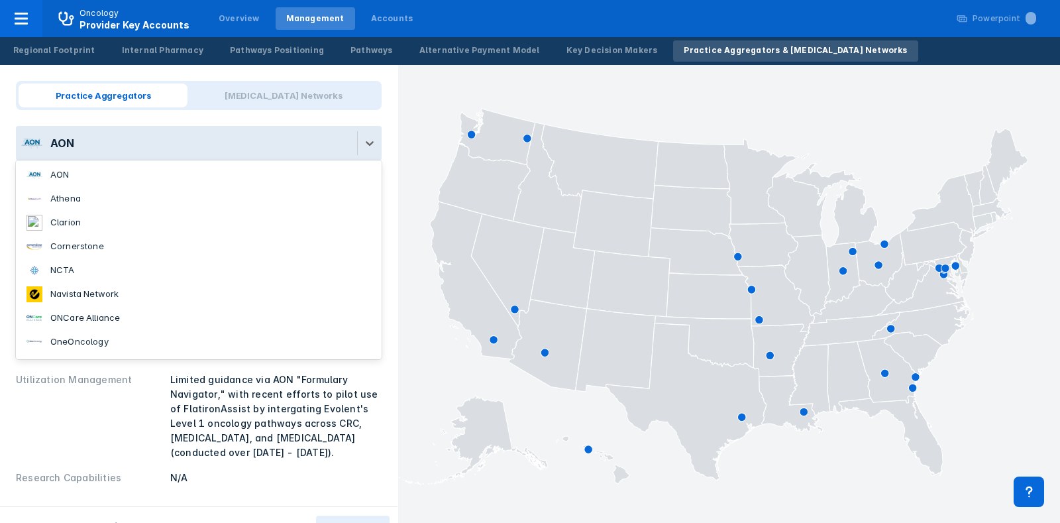
click at [170, 130] on div "AON" at bounding box center [186, 143] width 341 height 34
click at [166, 192] on li "Athena" at bounding box center [199, 199] width 366 height 24
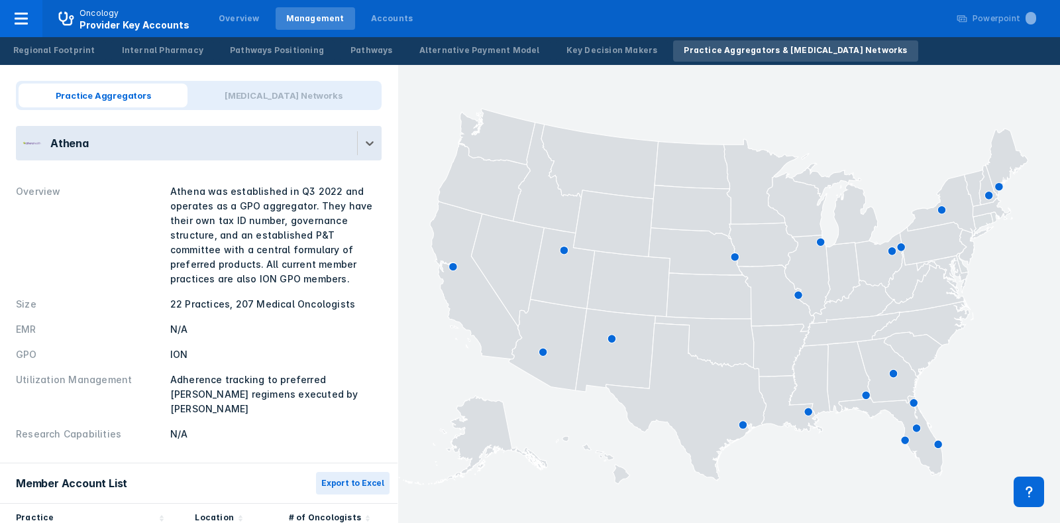
click at [185, 147] on div "Athena" at bounding box center [186, 143] width 341 height 34
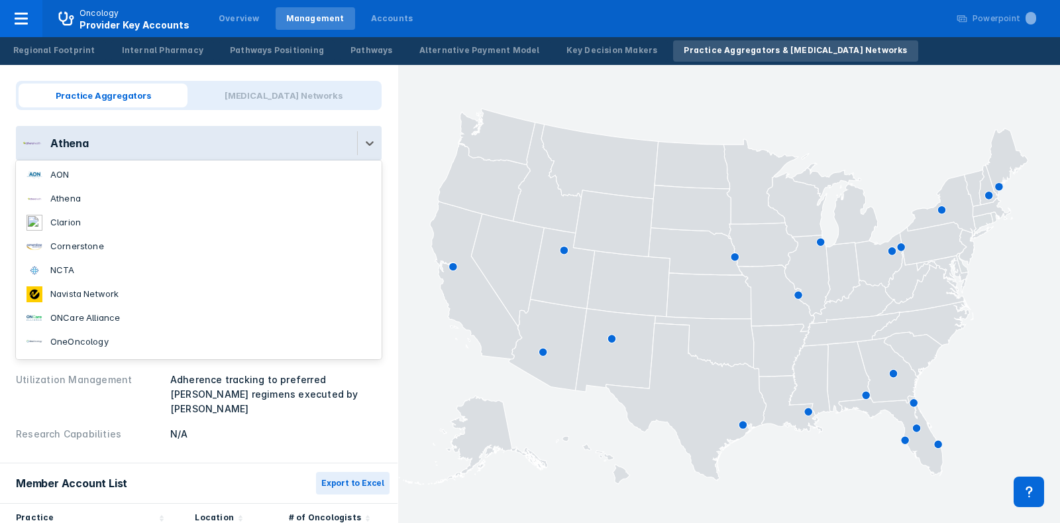
click at [185, 164] on li "AON" at bounding box center [199, 175] width 366 height 24
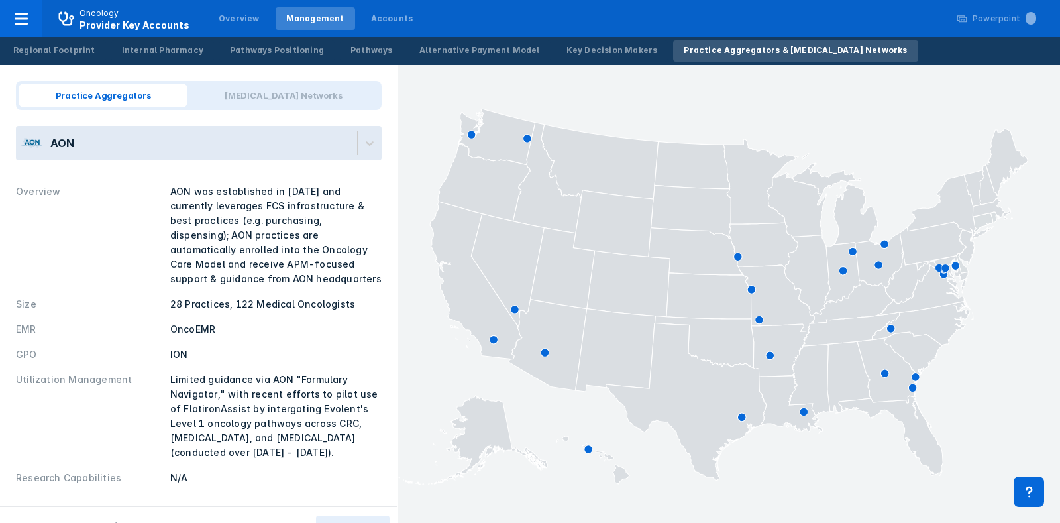
click at [293, 64] on div "Regional Footprint Internal Pharmacy Pathways Positioning Pathways Alternative …" at bounding box center [460, 51] width 921 height 28
click at [296, 97] on span "Cancer Networks" at bounding box center [282, 95] width 191 height 24
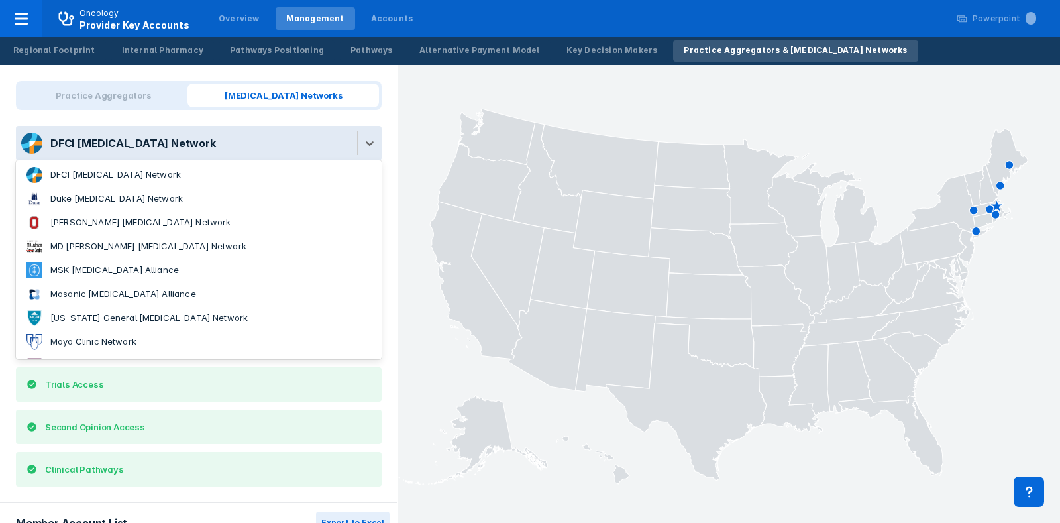
click at [134, 134] on div "DFCI Cancer Network" at bounding box center [118, 142] width 195 height 21
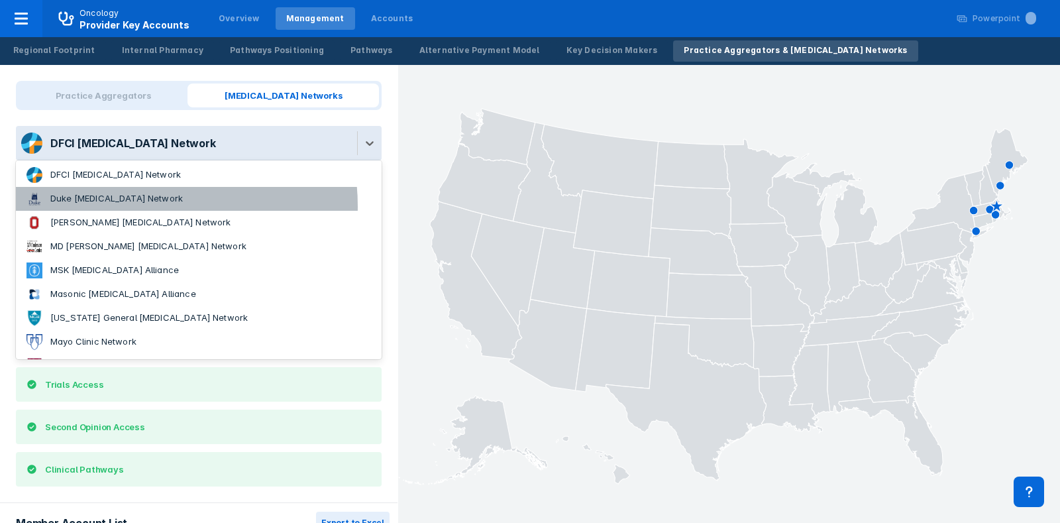
click at [130, 206] on li "Duke Cancer Network" at bounding box center [199, 199] width 366 height 24
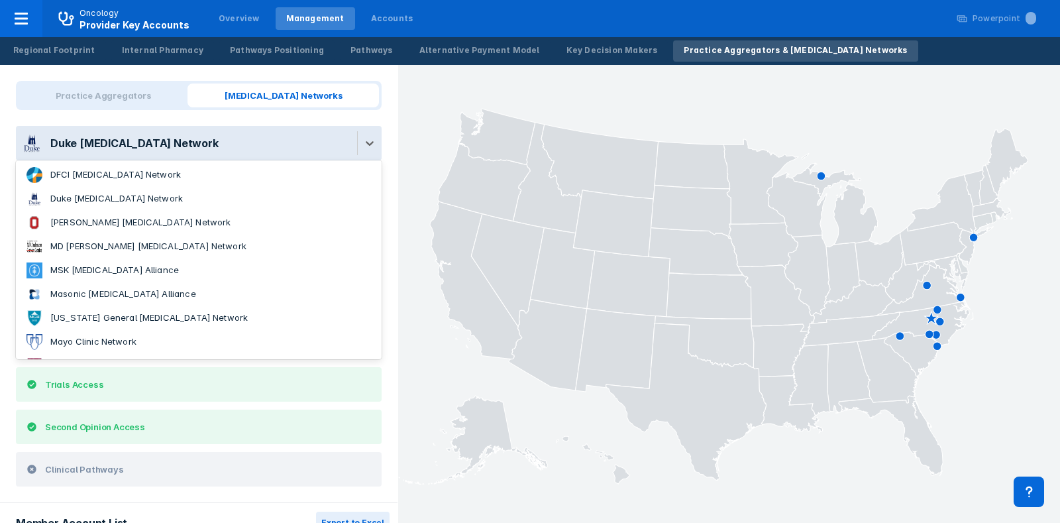
click at [145, 158] on div "Duke Cancer Network" at bounding box center [186, 143] width 341 height 34
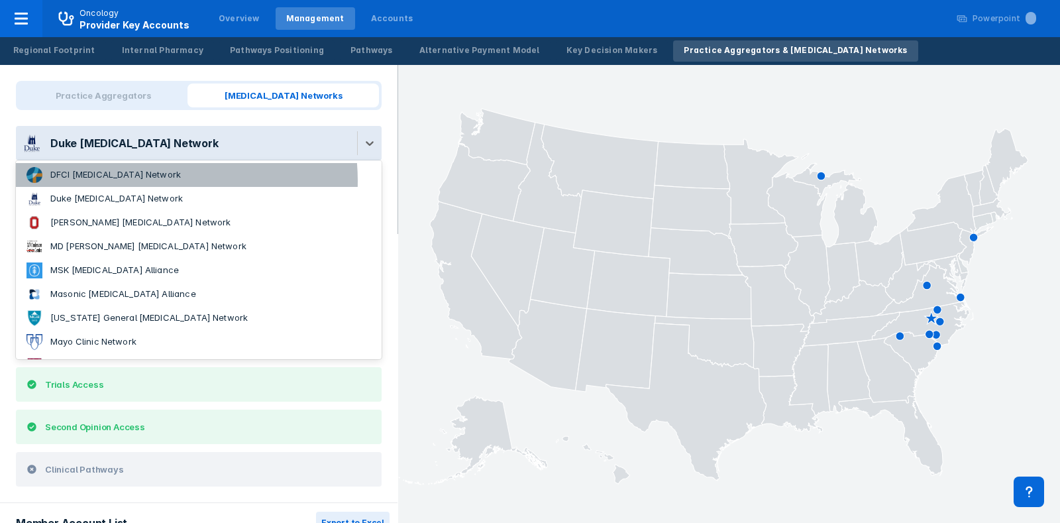
click at [146, 181] on li "DFCI Cancer Network" at bounding box center [199, 175] width 366 height 24
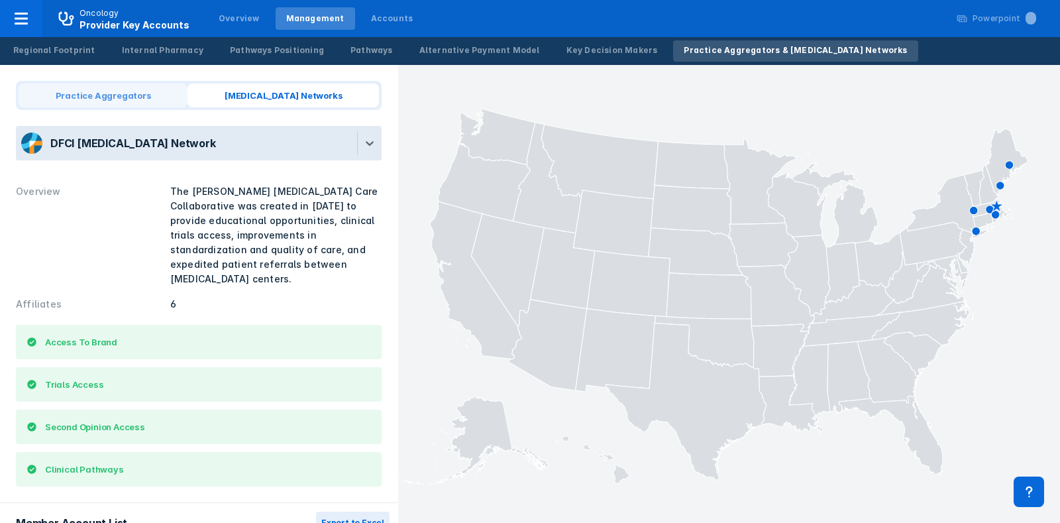
click at [115, 101] on span "Practice Aggregators" at bounding box center [103, 95] width 169 height 24
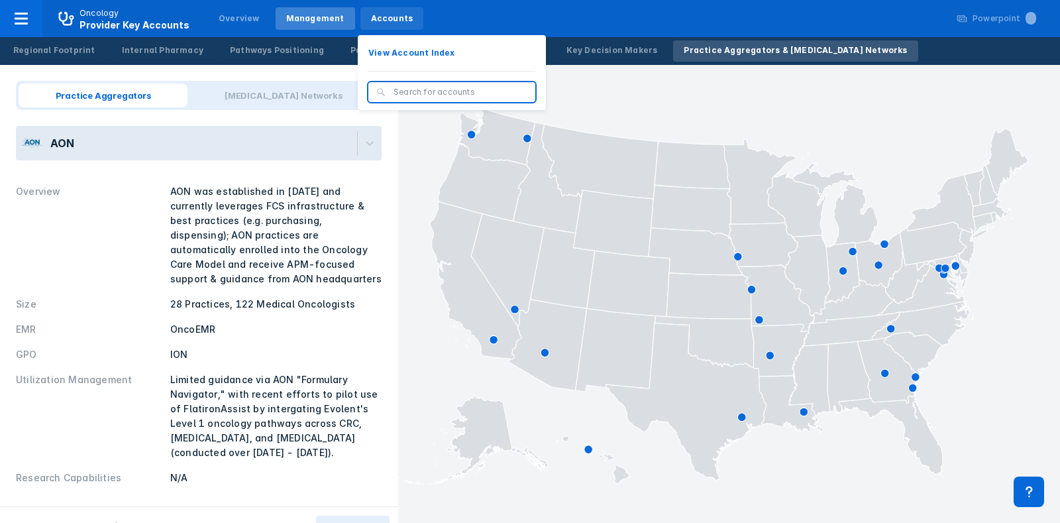
click at [375, 7] on div "Accounts" at bounding box center [392, 18] width 64 height 23
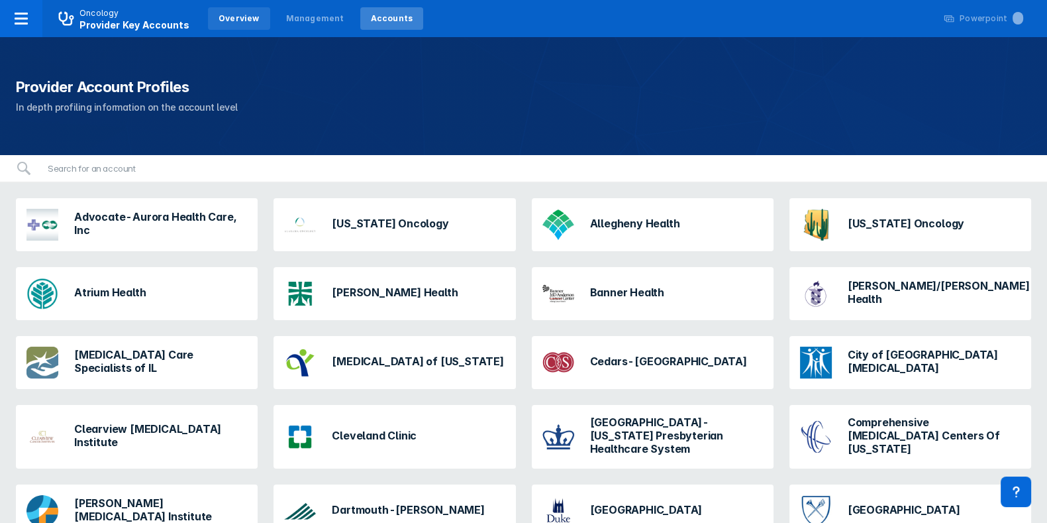
click at [260, 25] on div "Overview" at bounding box center [239, 18] width 62 height 23
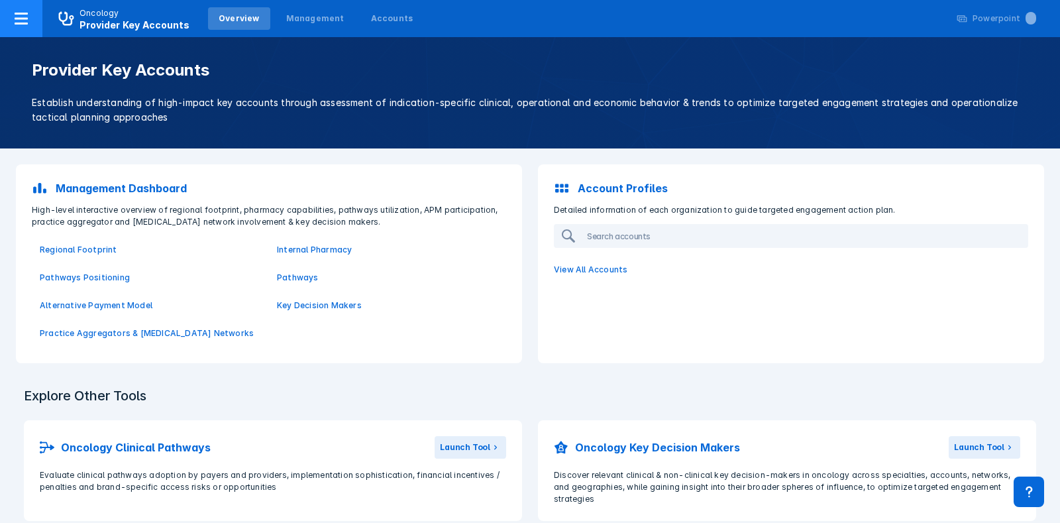
click at [113, 22] on span "Provider Key Accounts" at bounding box center [134, 24] width 110 height 11
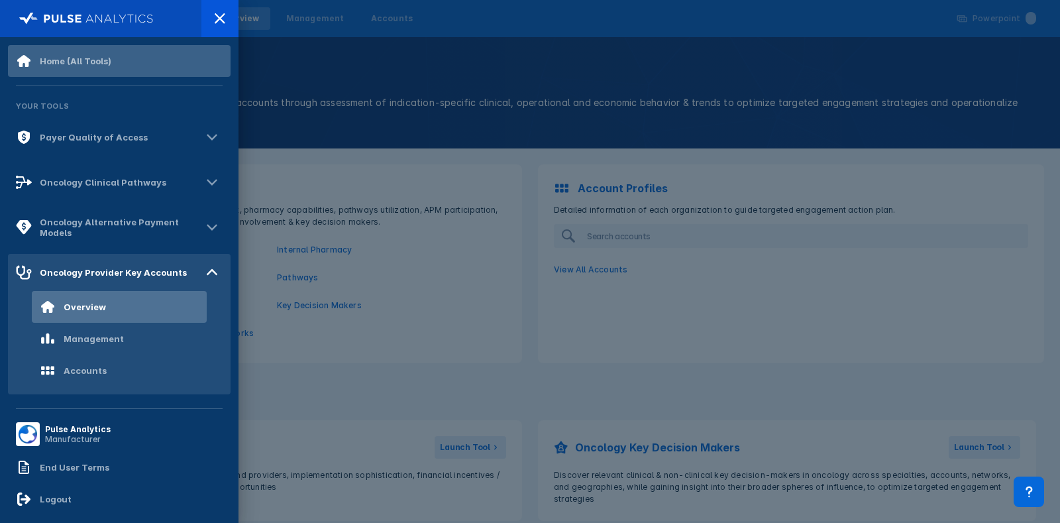
click at [98, 68] on div "Home (All Tools)" at bounding box center [63, 61] width 95 height 16
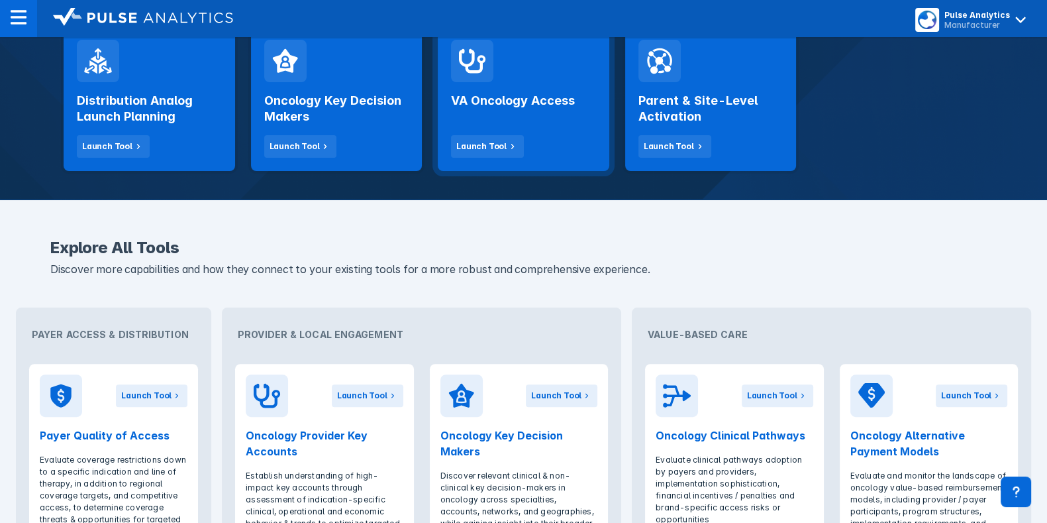
scroll to position [448, 0]
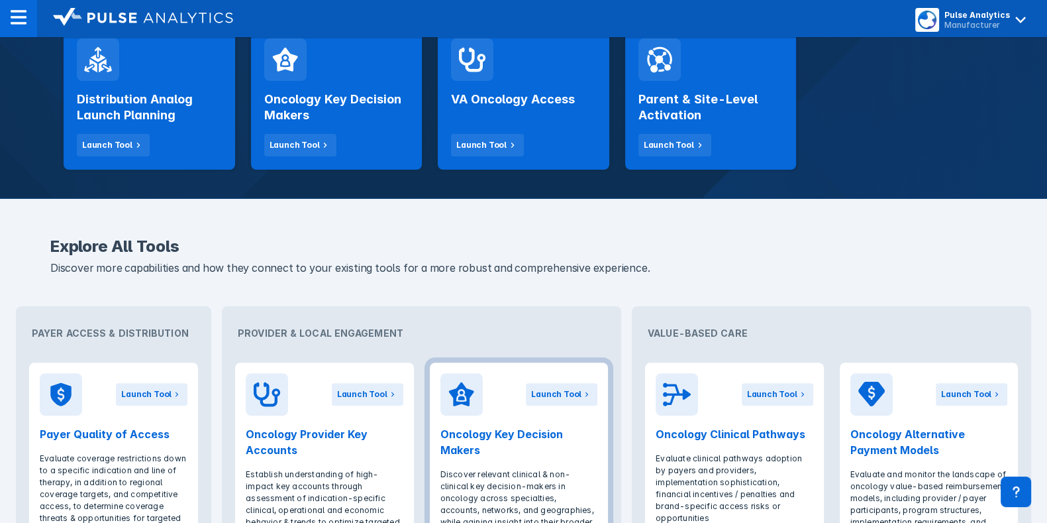
click at [474, 373] on div at bounding box center [461, 394] width 42 height 42
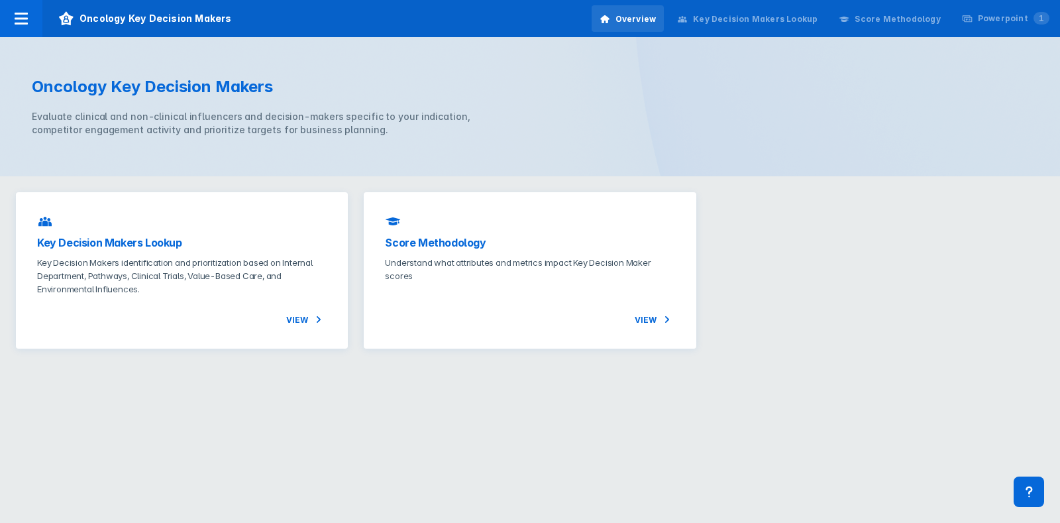
click at [361, 364] on html "Oncology Key Decision Makers Overview Key Decision Makers Lookup Score Methodol…" at bounding box center [530, 182] width 1060 height 364
click at [246, 236] on h3 "Key Decision Makers Lookup" at bounding box center [181, 240] width 289 height 16
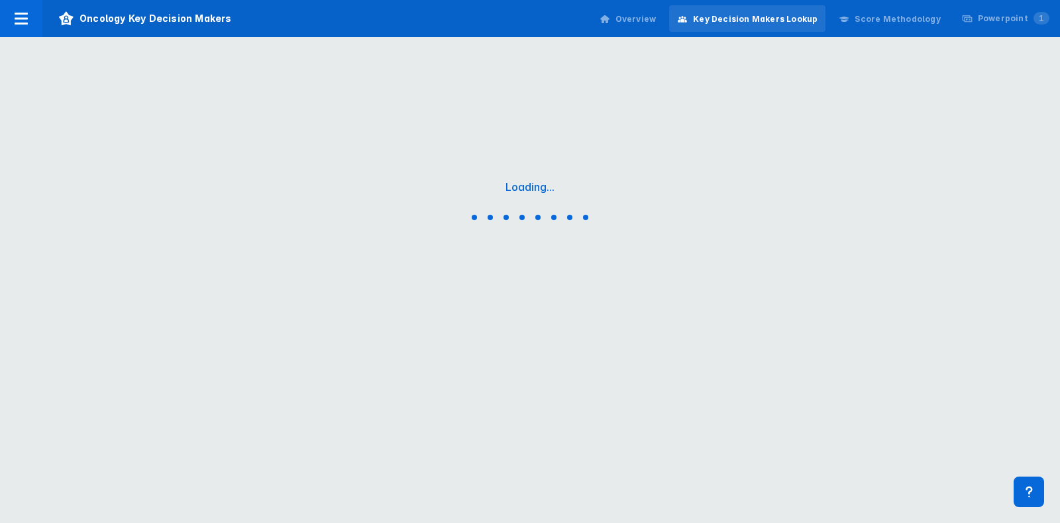
click at [917, 18] on div "Score Methodology" at bounding box center [896, 19] width 85 height 12
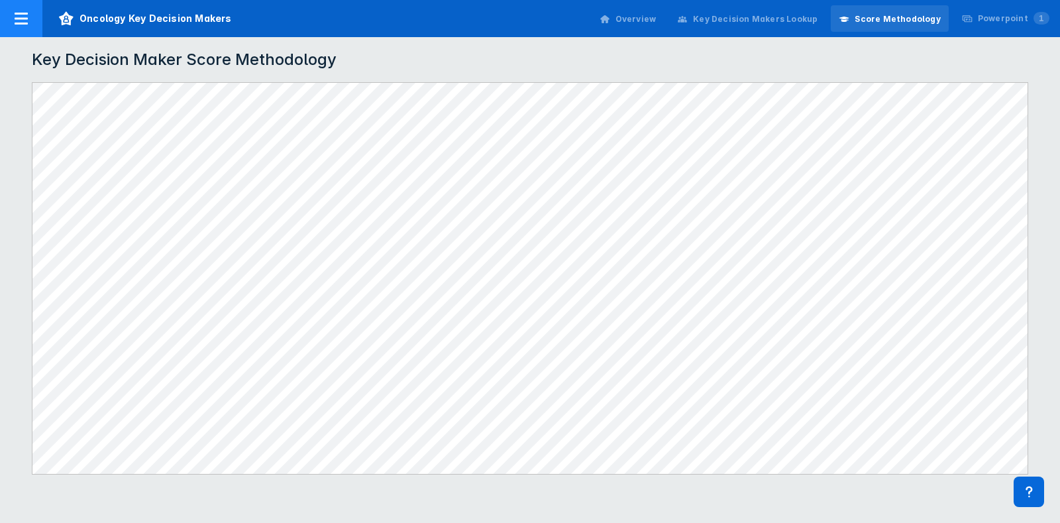
click at [20, 11] on icon at bounding box center [21, 19] width 16 height 16
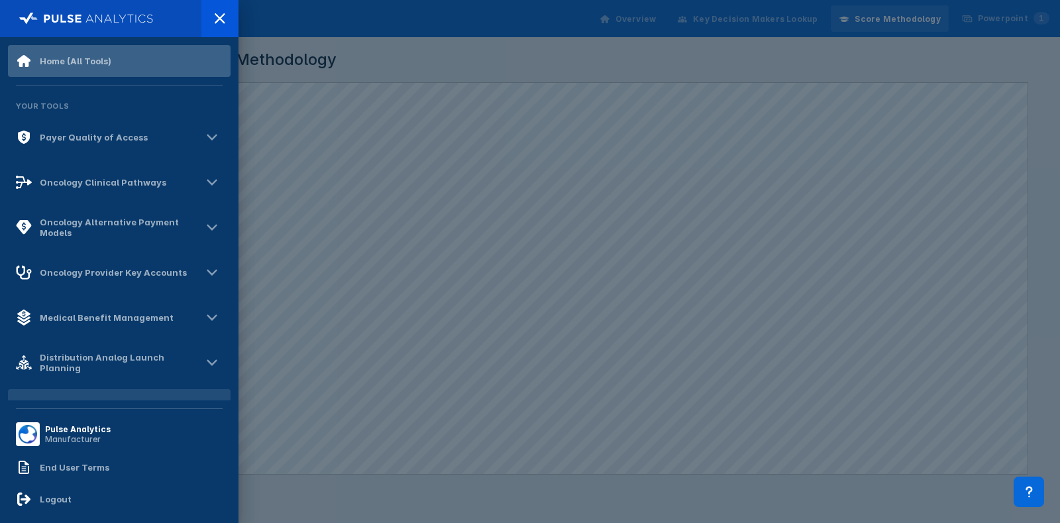
click at [72, 72] on div "Home (All Tools)" at bounding box center [119, 61] width 223 height 32
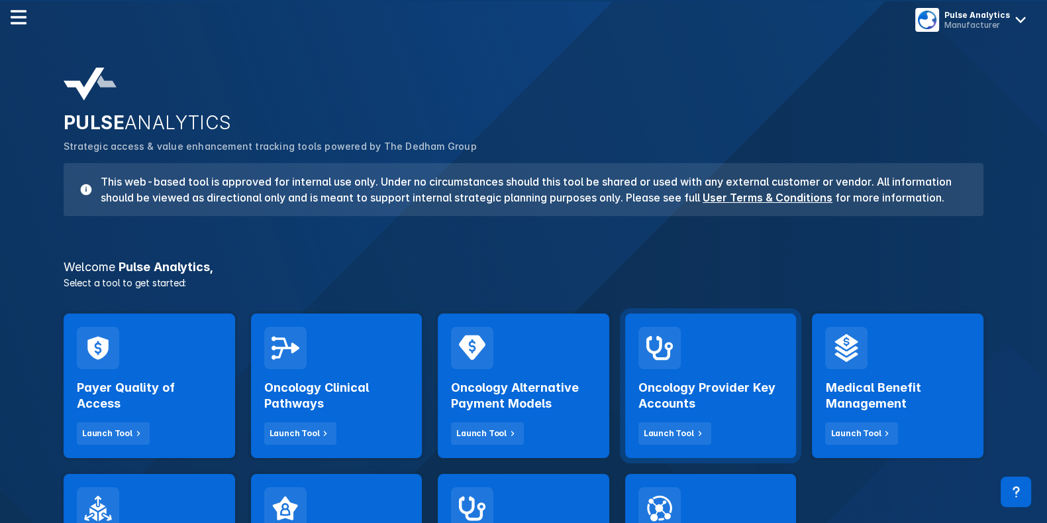
click at [705, 352] on div "Oncology Provider Key Accounts Launch Tool" at bounding box center [711, 385] width 172 height 144
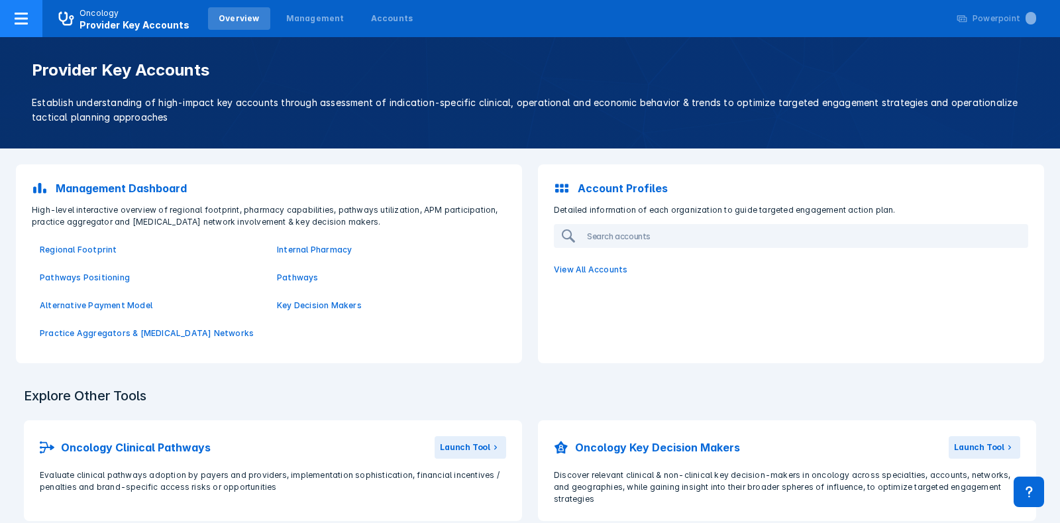
click at [11, 13] on div at bounding box center [21, 18] width 42 height 37
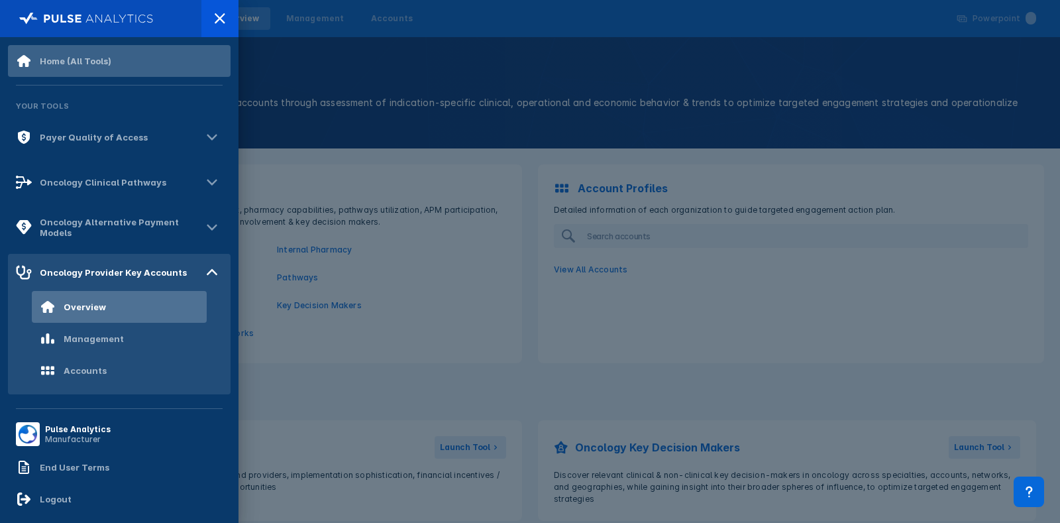
click at [129, 70] on div "Home (All Tools)" at bounding box center [119, 61] width 223 height 32
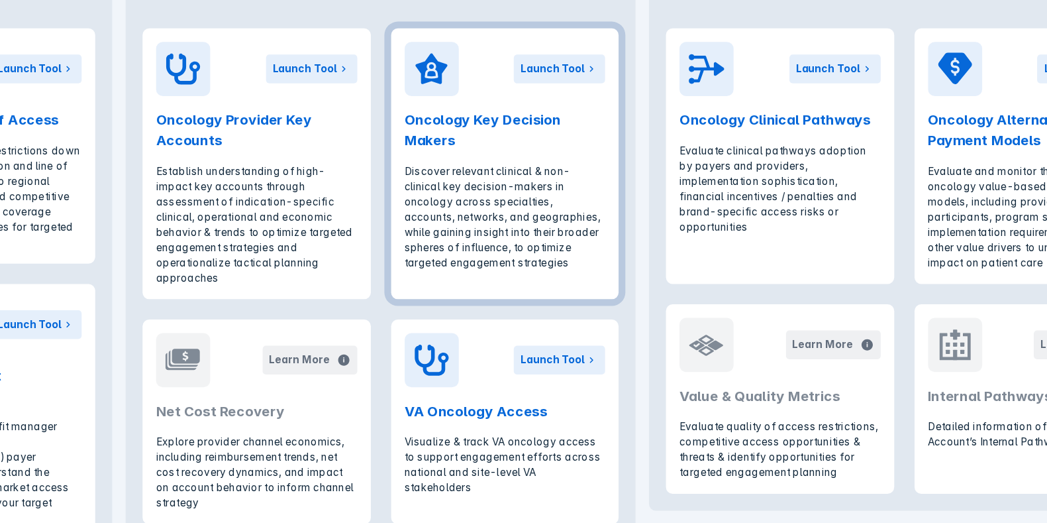
scroll to position [748, 0]
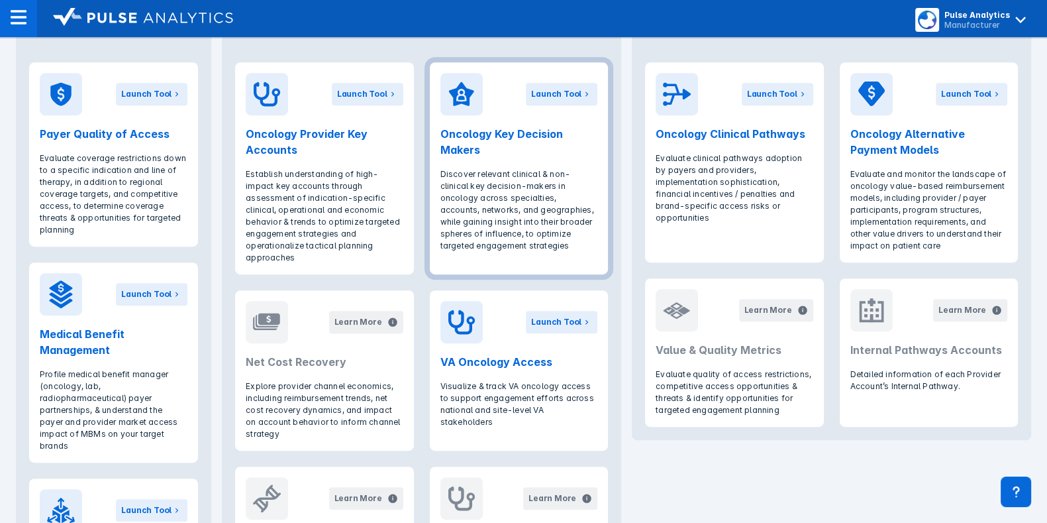
click at [551, 190] on p "Discover relevant clinical & non-clinical key decision-makers in oncology acros…" at bounding box center [518, 209] width 157 height 83
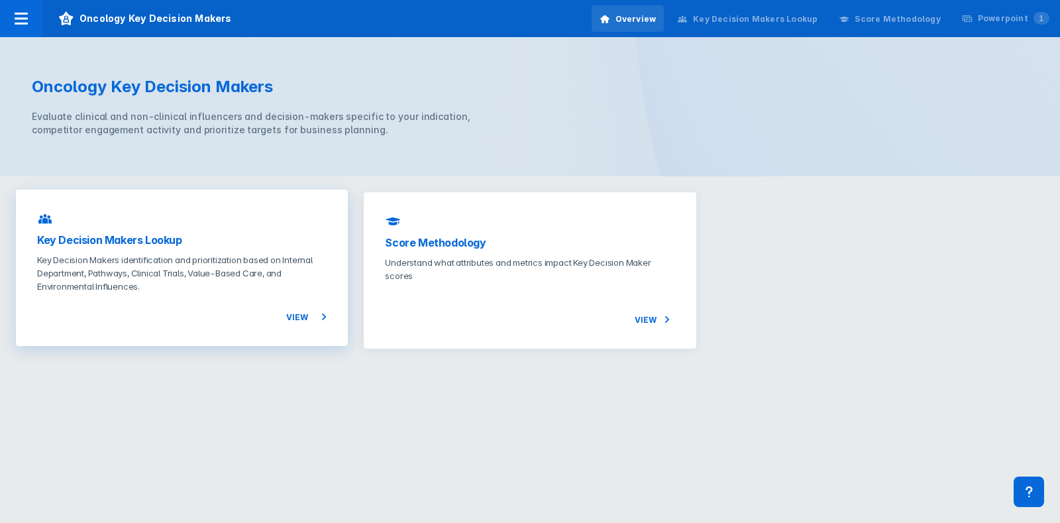
click at [212, 272] on p "Key Decision Makers identification and prioritization based on Internal Departm…" at bounding box center [181, 273] width 289 height 40
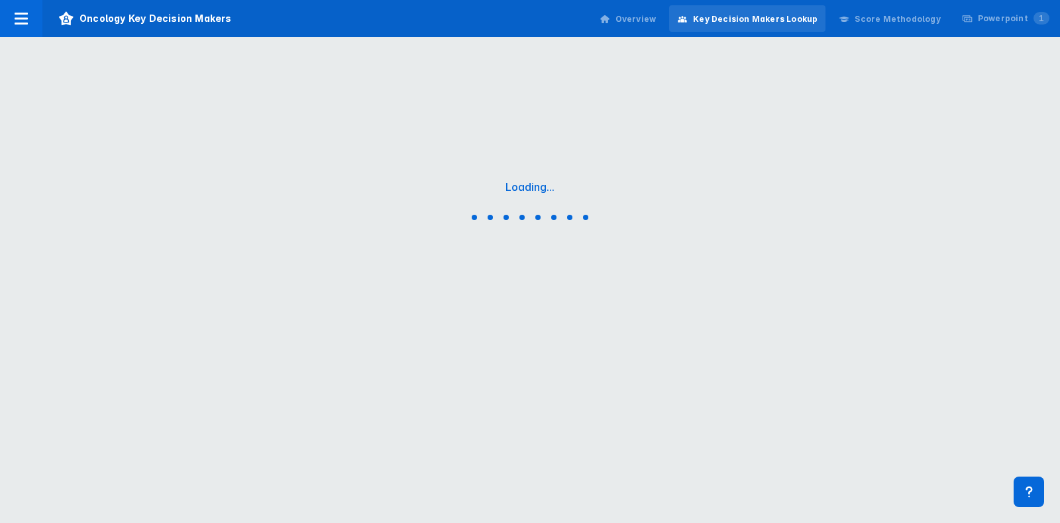
click at [203, 368] on html "Oncology Key Decision Makers Overview Key Decision Makers Lookup Score Methodol…" at bounding box center [530, 184] width 1060 height 368
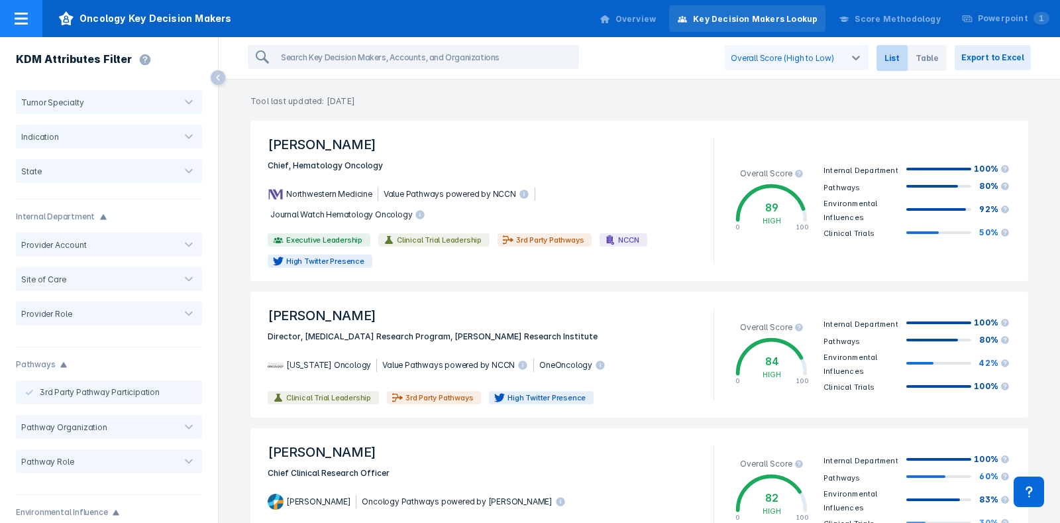
click at [13, 20] on icon at bounding box center [21, 19] width 16 height 16
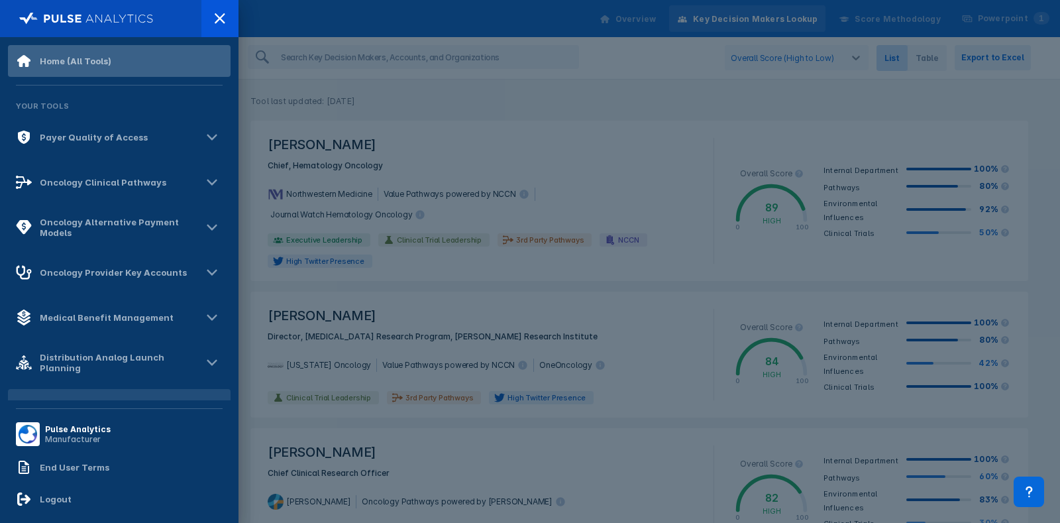
click at [54, 64] on div "Home (All Tools)" at bounding box center [76, 61] width 72 height 11
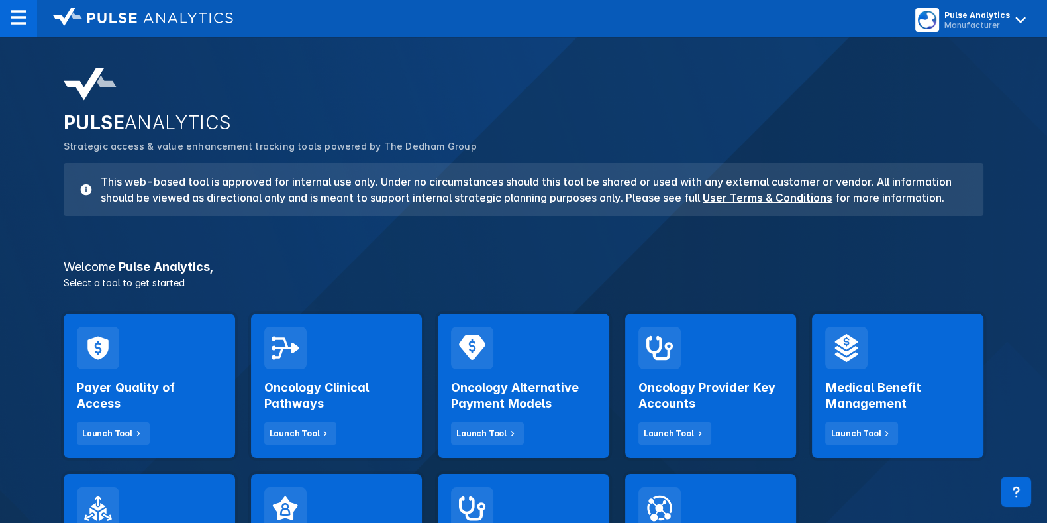
scroll to position [158, 0]
